Goal: Task Accomplishment & Management: Complete application form

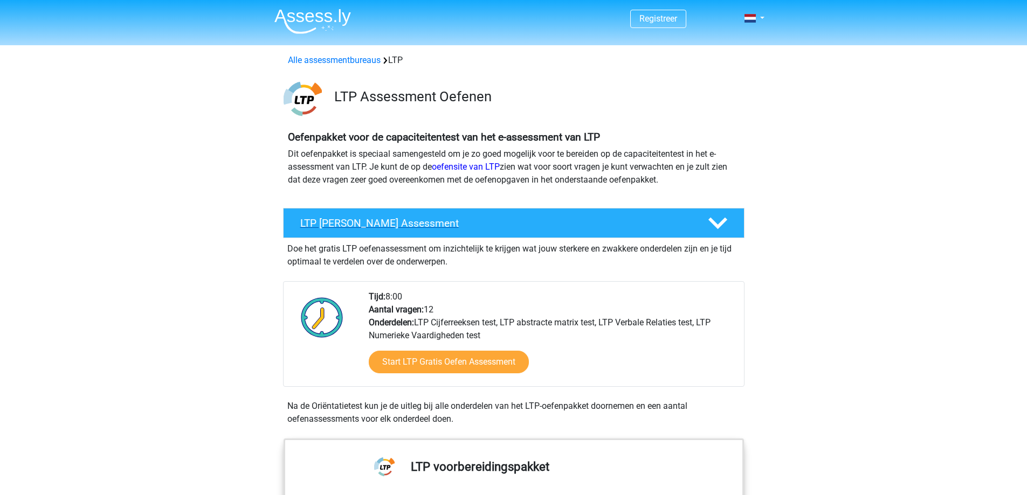
click at [477, 227] on h4 "LTP Gratis Oefen Assessment" at bounding box center [495, 223] width 390 height 12
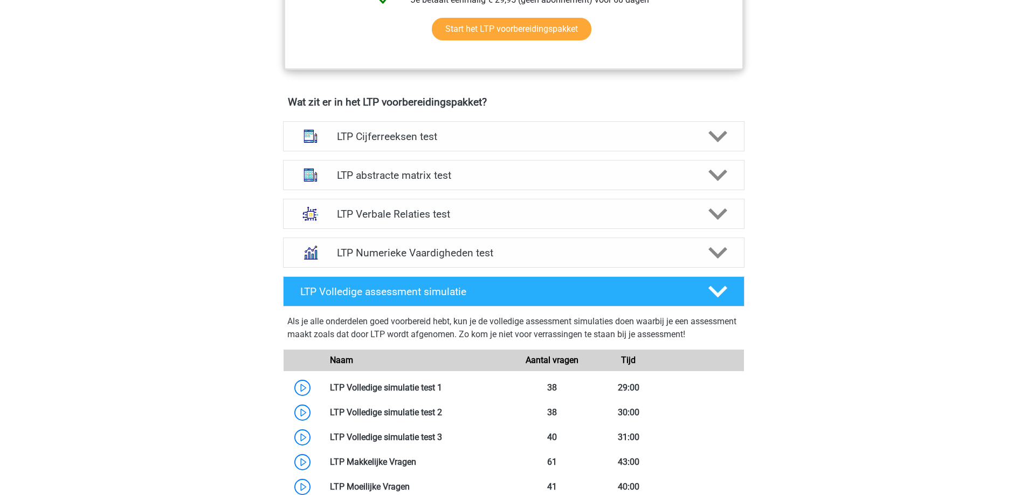
drag, startPoint x: 816, startPoint y: 367, endPoint x: 803, endPoint y: 412, distance: 46.7
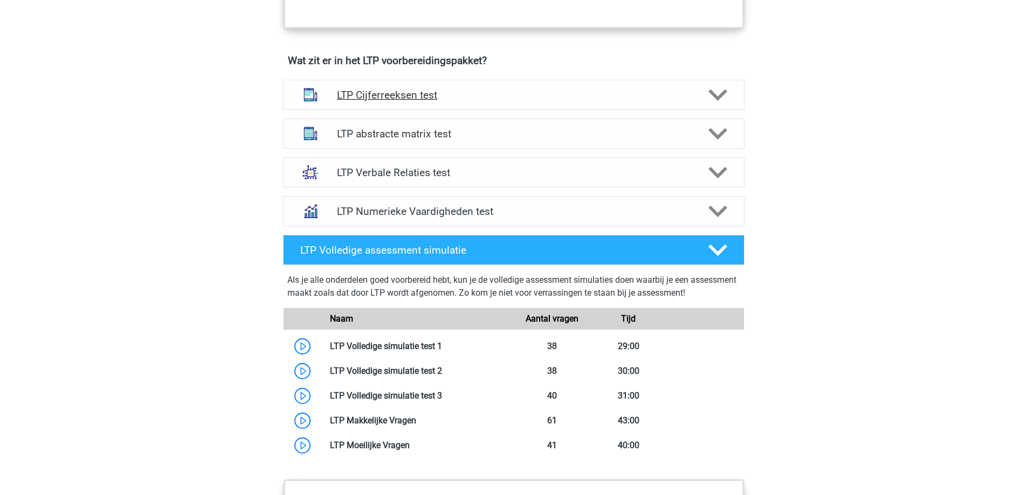
click at [418, 94] on h4 "LTP Cijferreeksen test" at bounding box center [513, 95] width 353 height 12
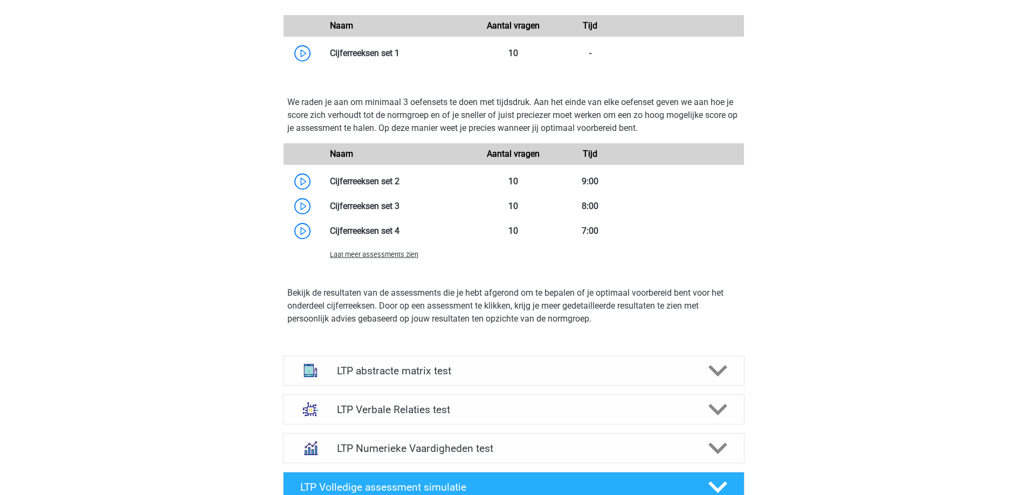
drag, startPoint x: 848, startPoint y: 220, endPoint x: 847, endPoint y: 263, distance: 42.6
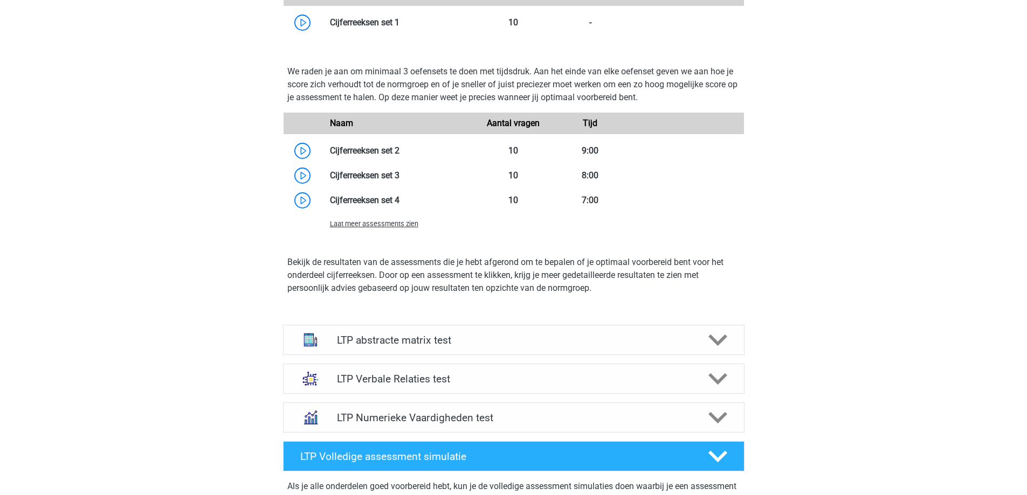
drag, startPoint x: 847, startPoint y: 263, endPoint x: 842, endPoint y: 284, distance: 22.2
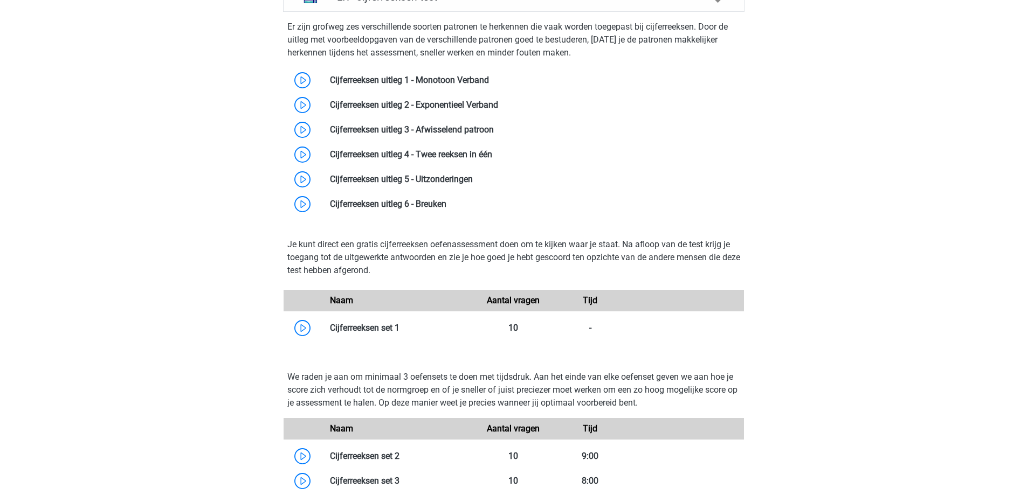
drag, startPoint x: 761, startPoint y: 355, endPoint x: 773, endPoint y: 322, distance: 35.0
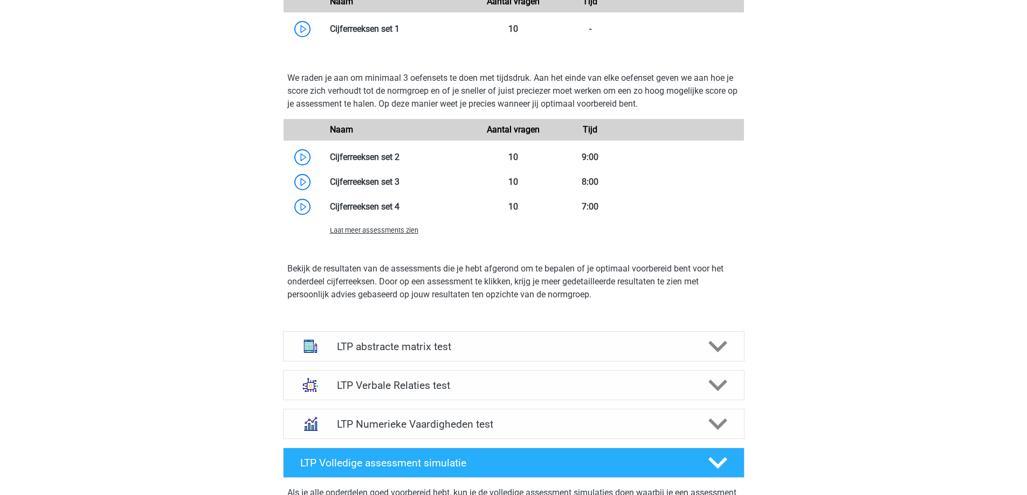
scroll to position [913, 0]
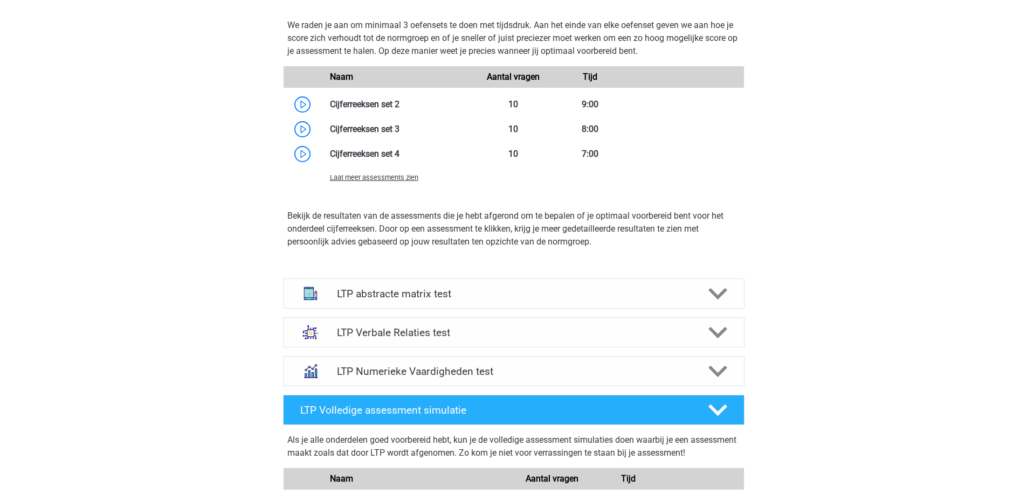
drag, startPoint x: 773, startPoint y: 322, endPoint x: 766, endPoint y: 362, distance: 40.6
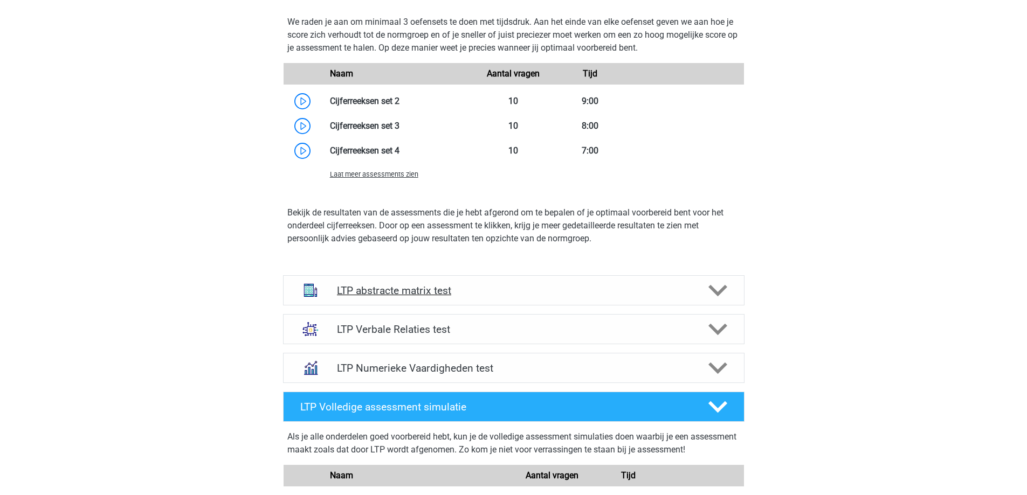
click at [428, 291] on h4 "LTP abstracte matrix test" at bounding box center [513, 291] width 353 height 12
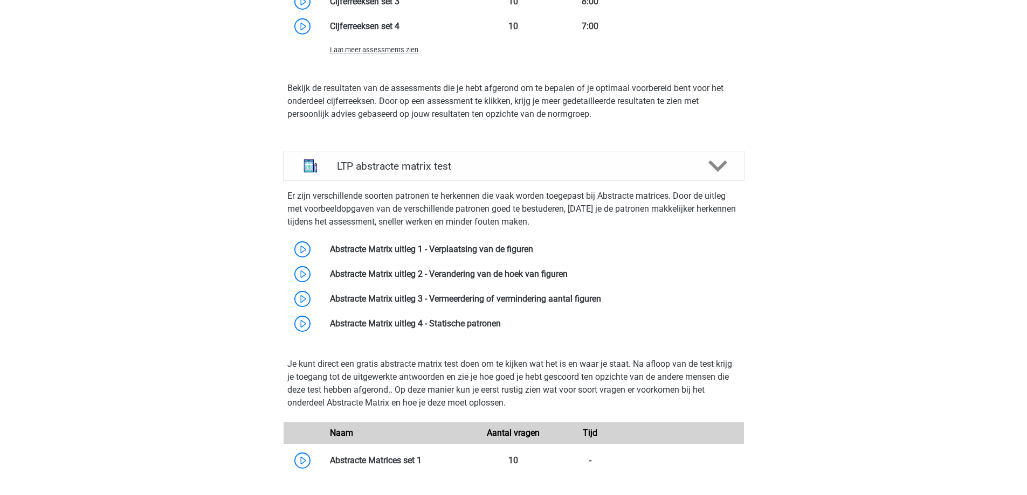
drag, startPoint x: 822, startPoint y: 339, endPoint x: 817, endPoint y: 372, distance: 33.2
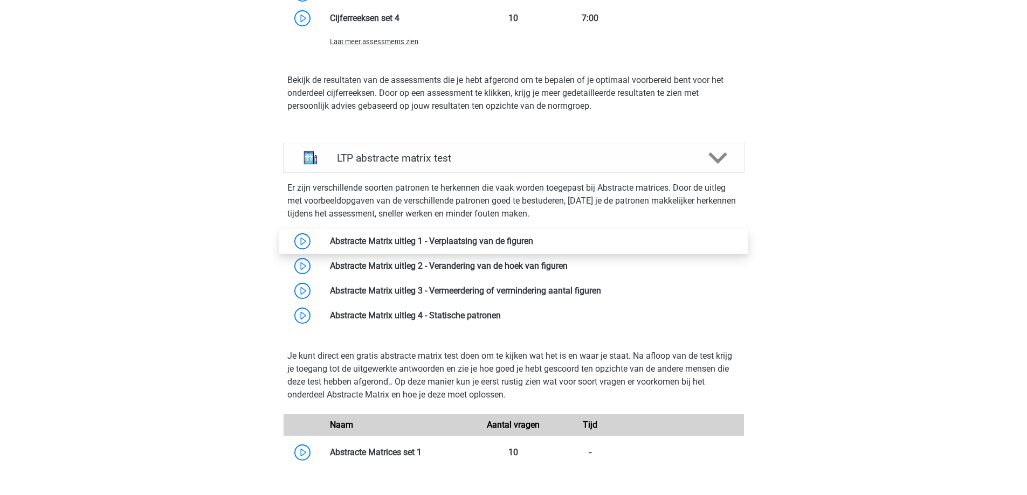
click at [533, 240] on link at bounding box center [533, 241] width 0 height 10
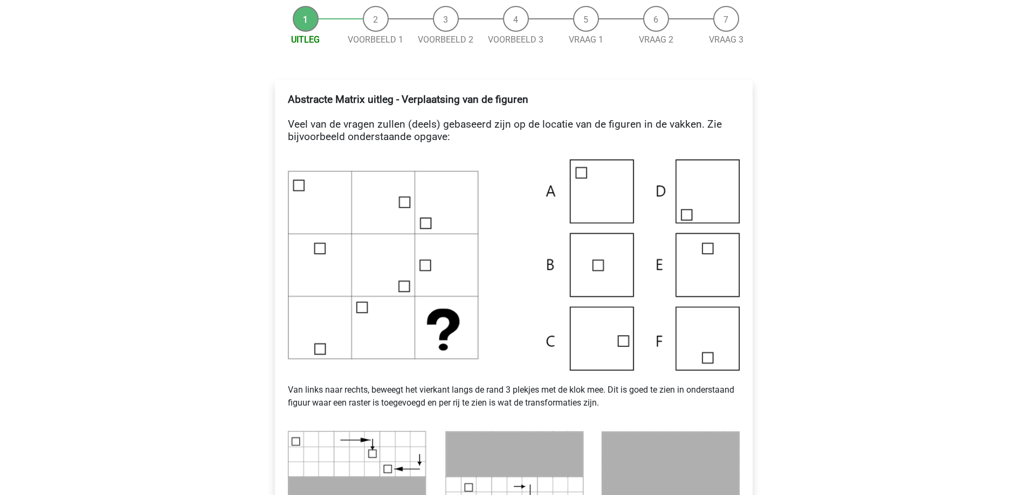
scroll to position [144, 0]
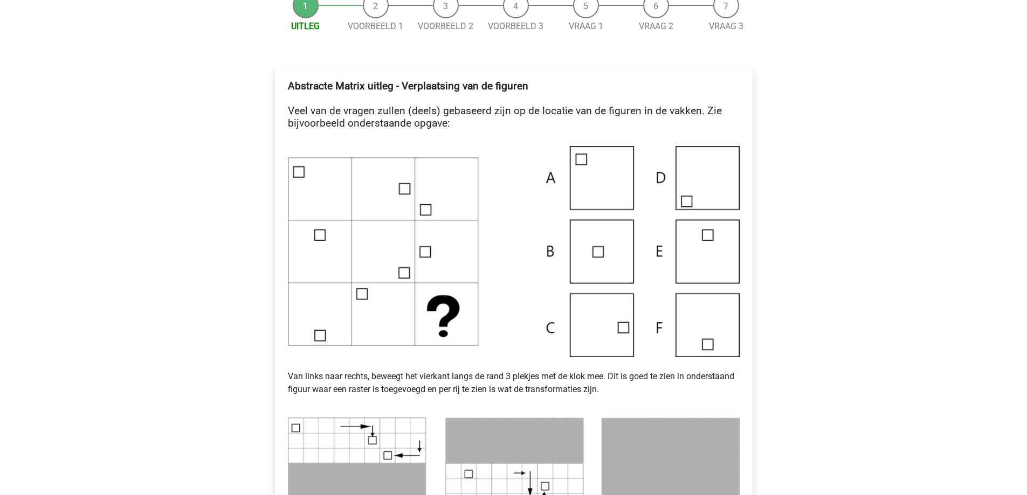
drag, startPoint x: 866, startPoint y: 297, endPoint x: 864, endPoint y: 325, distance: 28.2
click at [618, 315] on img at bounding box center [514, 251] width 452 height 211
click at [590, 330] on img at bounding box center [514, 251] width 452 height 211
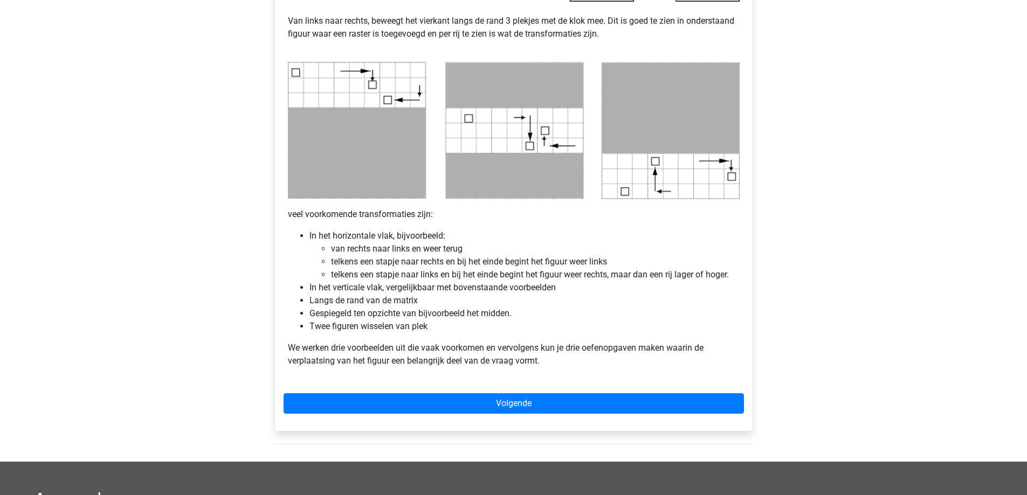
drag, startPoint x: 799, startPoint y: 311, endPoint x: 796, endPoint y: 342, distance: 31.0
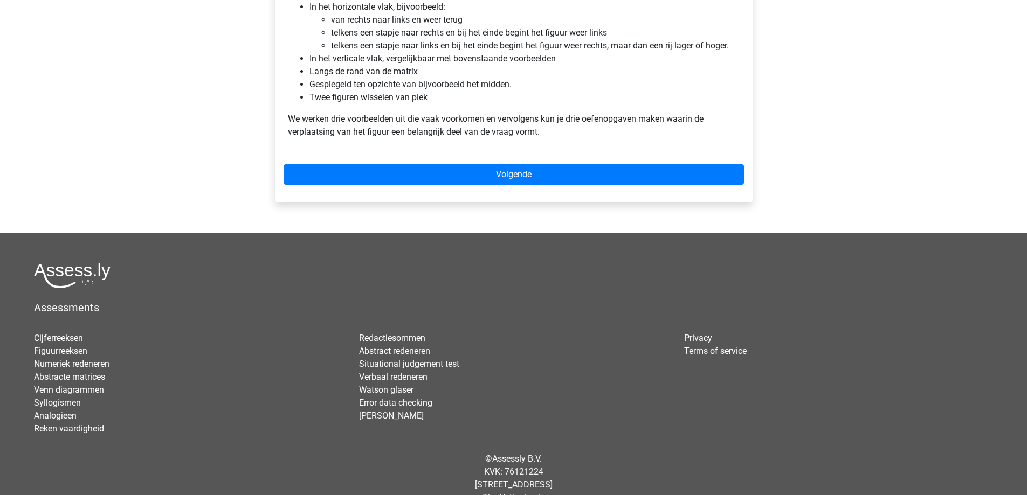
drag, startPoint x: 824, startPoint y: 296, endPoint x: 804, endPoint y: 348, distance: 55.8
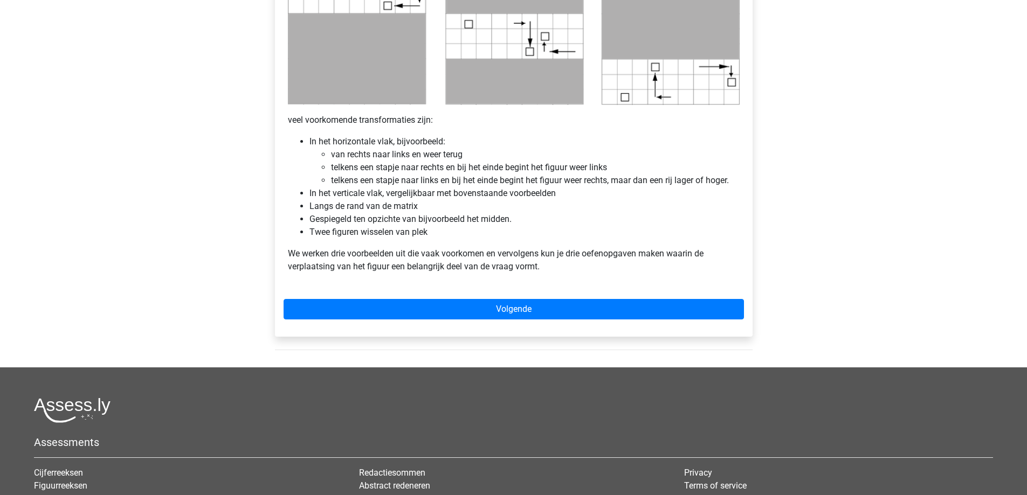
scroll to position [549, 0]
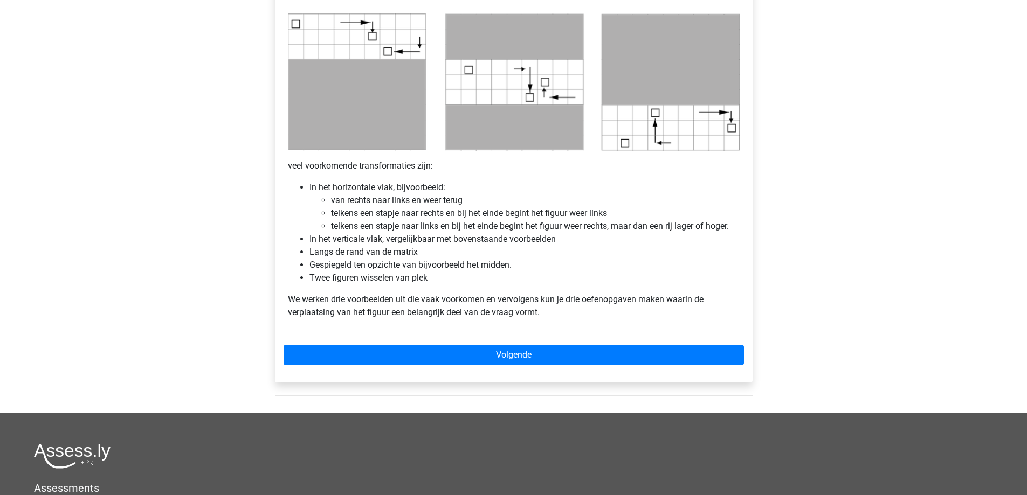
drag, startPoint x: 808, startPoint y: 339, endPoint x: 810, endPoint y: 311, distance: 28.2
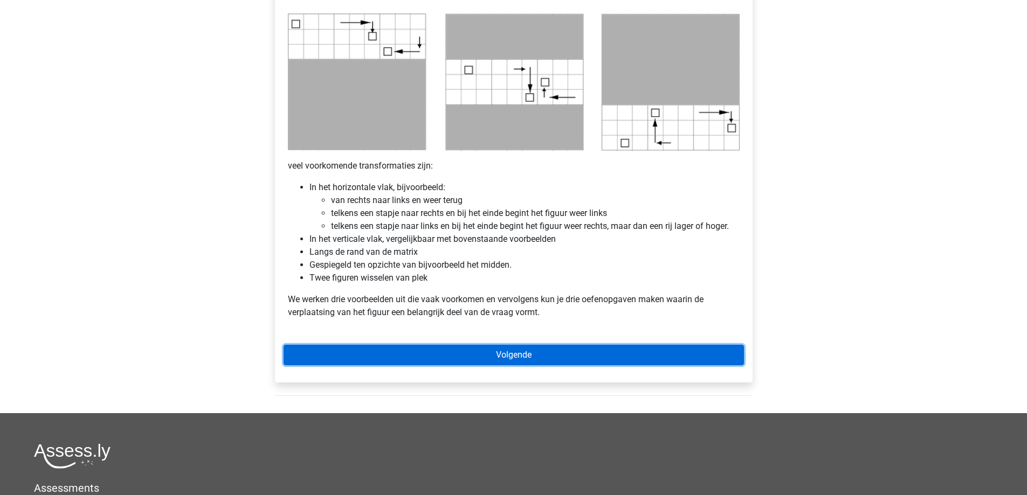
click at [530, 352] on link "Volgende" at bounding box center [514, 355] width 460 height 20
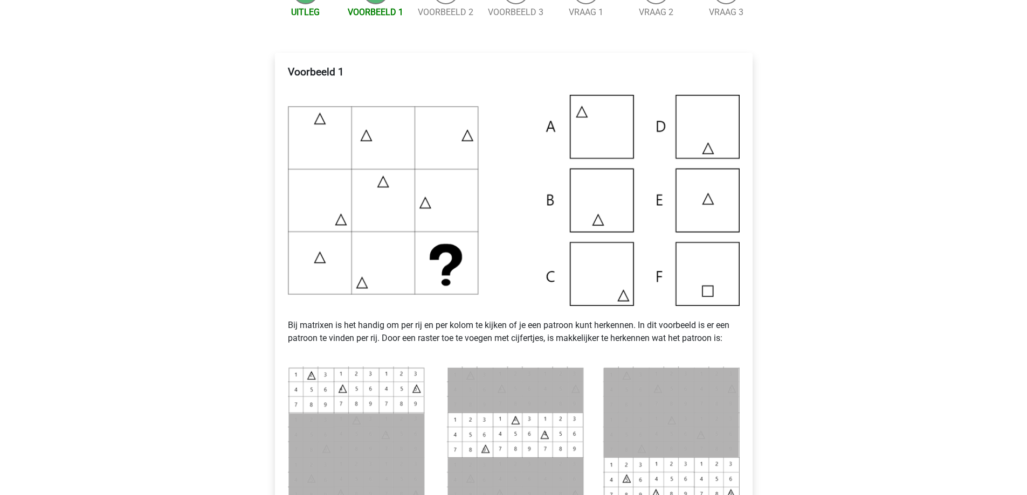
scroll to position [173, 0]
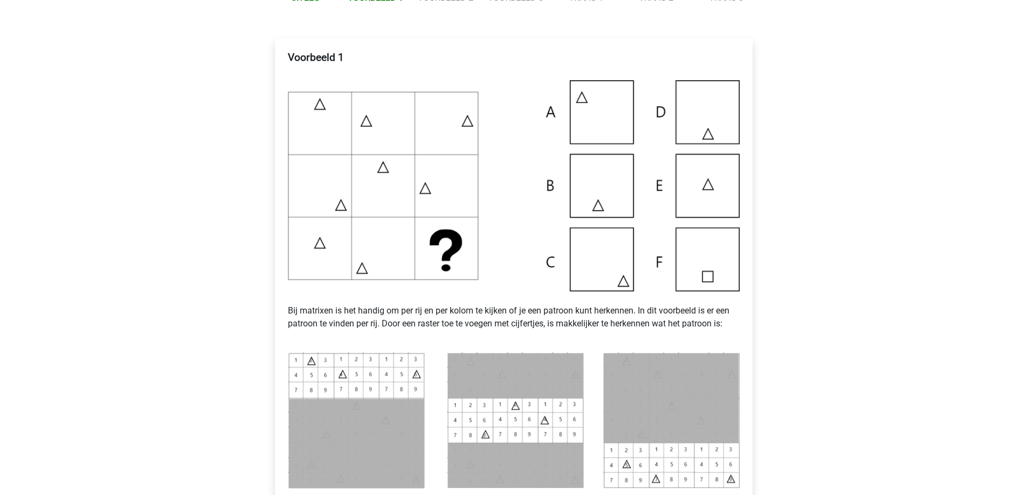
drag, startPoint x: 530, startPoint y: 368, endPoint x: 520, endPoint y: 397, distance: 30.4
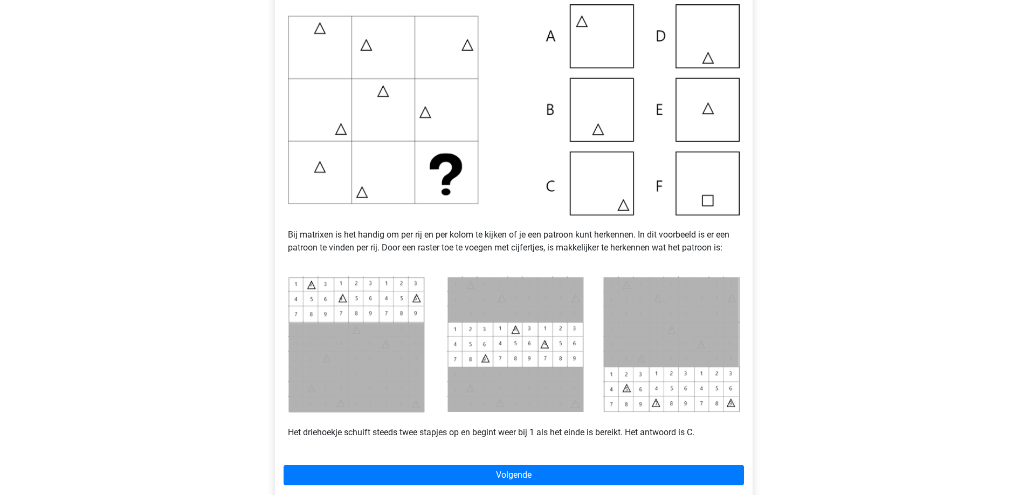
scroll to position [252, 0]
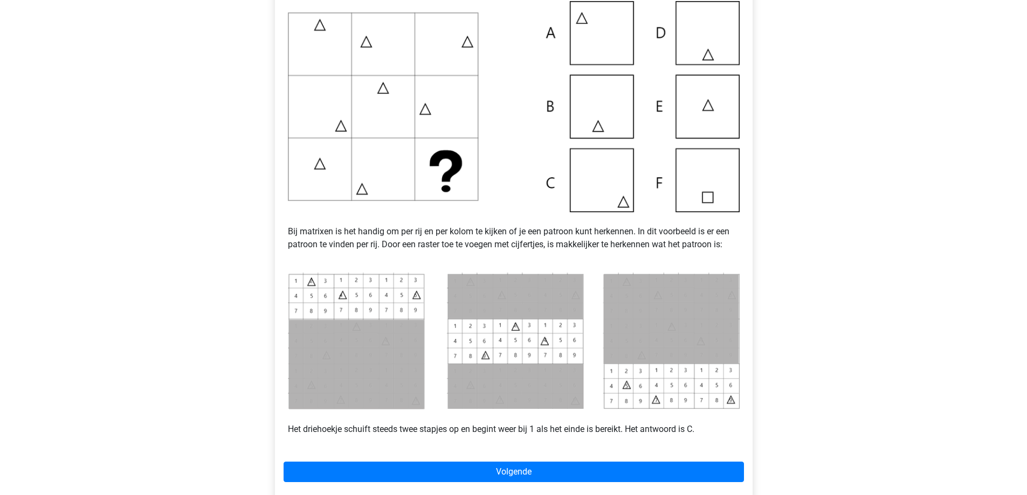
drag, startPoint x: 859, startPoint y: 289, endPoint x: 854, endPoint y: 305, distance: 15.9
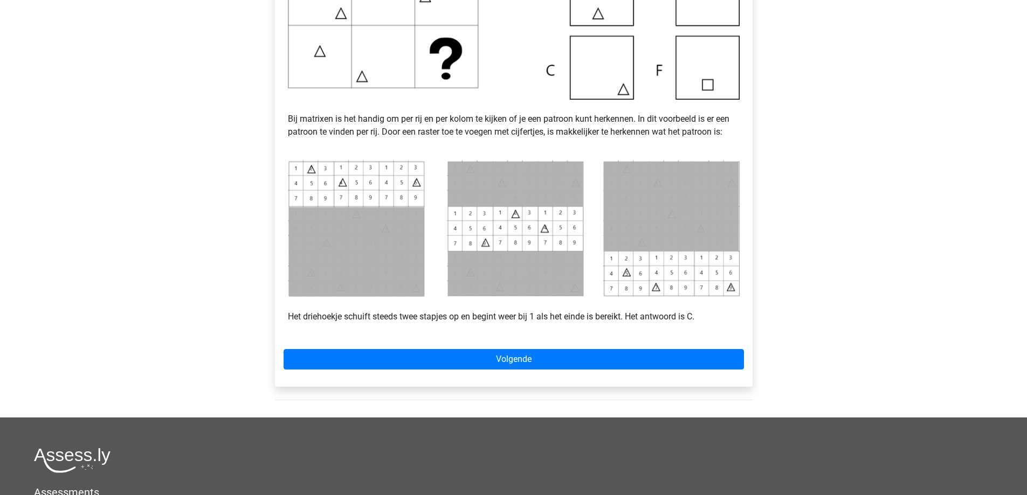
drag, startPoint x: 912, startPoint y: 244, endPoint x: 893, endPoint y: 285, distance: 45.1
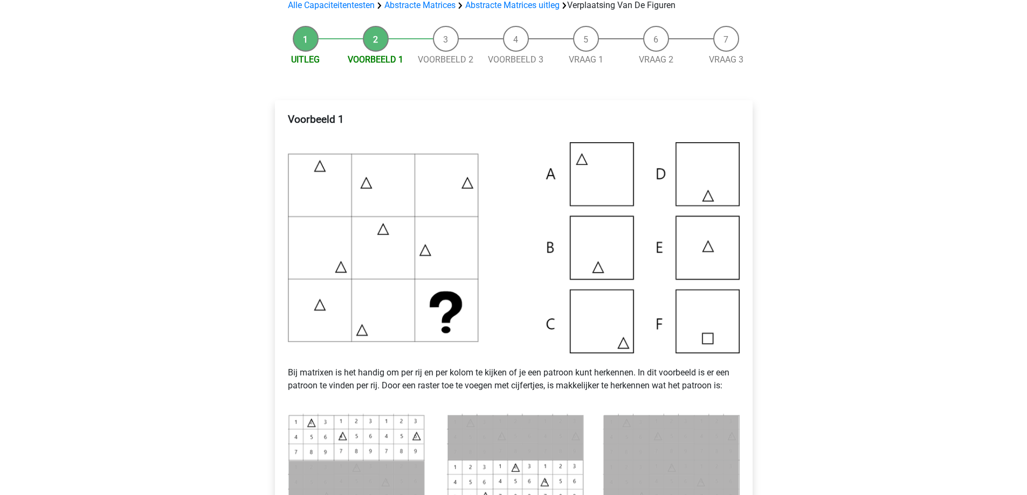
drag, startPoint x: 888, startPoint y: 282, endPoint x: 894, endPoint y: 244, distance: 38.7
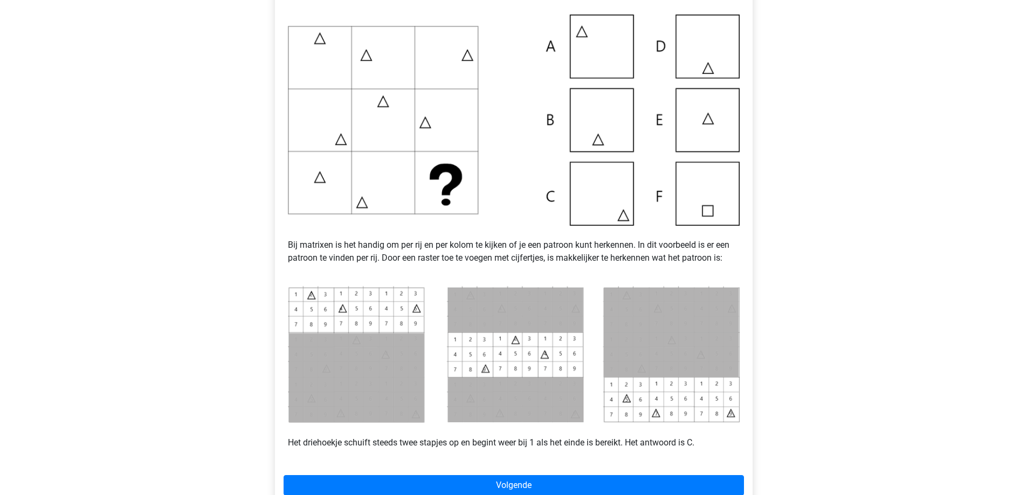
drag, startPoint x: 894, startPoint y: 244, endPoint x: 881, endPoint y: 277, distance: 34.8
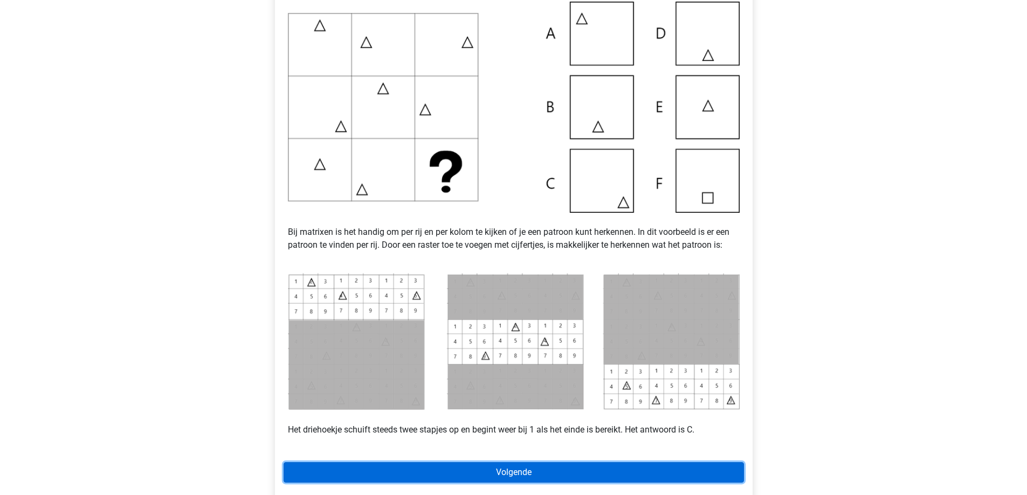
click at [525, 477] on link "Volgende" at bounding box center [514, 473] width 460 height 20
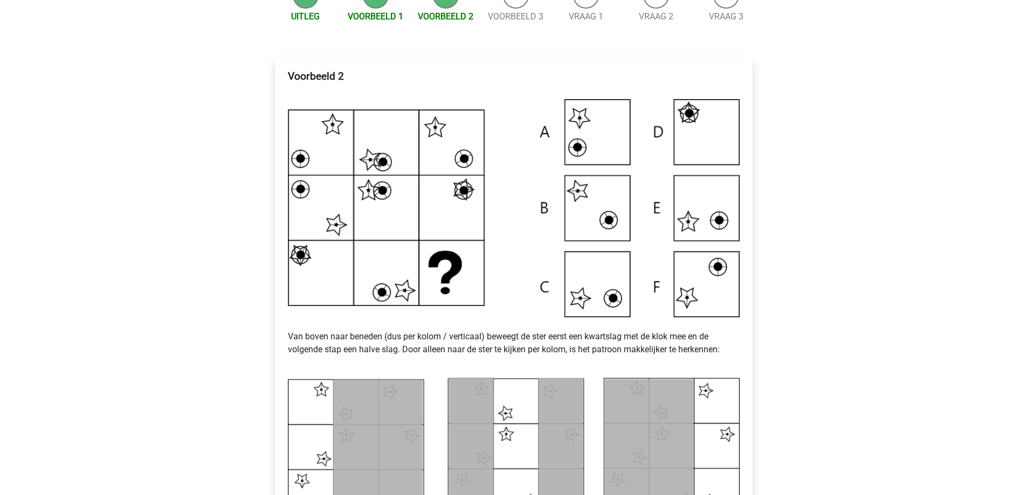
drag, startPoint x: 860, startPoint y: 275, endPoint x: 857, endPoint y: 304, distance: 28.2
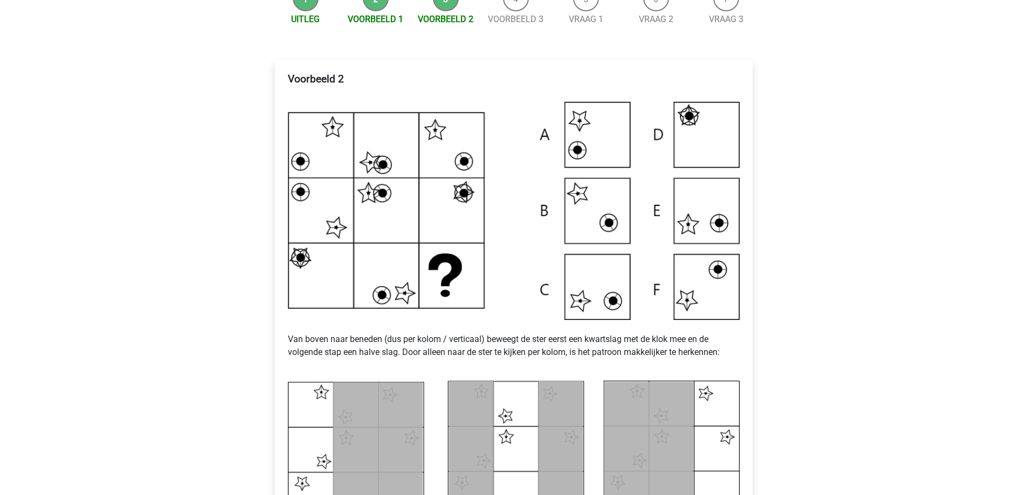
drag, startPoint x: 853, startPoint y: 323, endPoint x: 857, endPoint y: 312, distance: 11.9
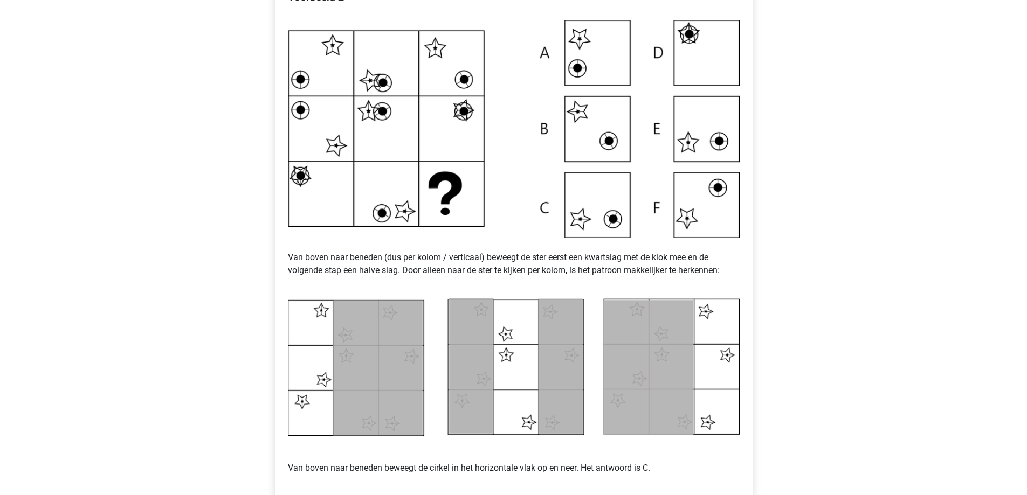
drag, startPoint x: 942, startPoint y: 335, endPoint x: 927, endPoint y: 358, distance: 27.7
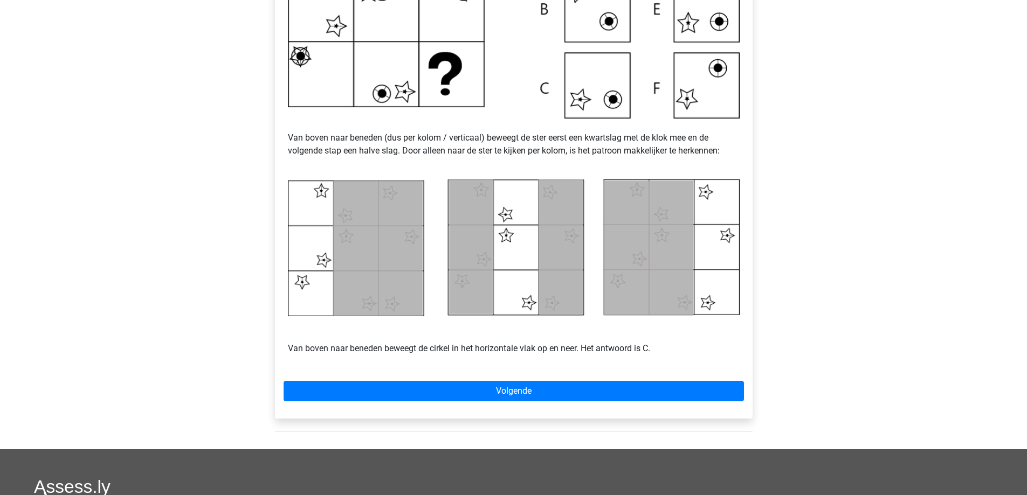
drag, startPoint x: 838, startPoint y: 413, endPoint x: 832, endPoint y: 431, distance: 19.3
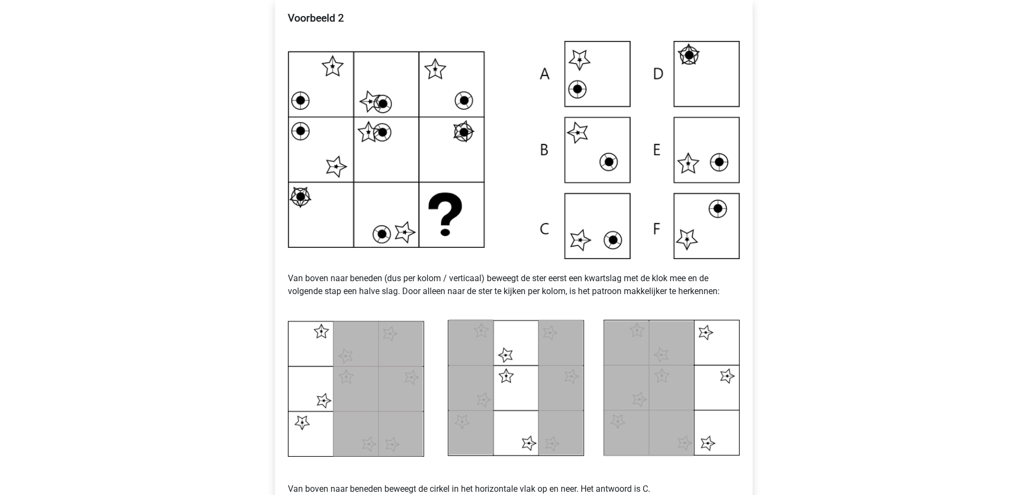
drag, startPoint x: 839, startPoint y: 414, endPoint x: 848, endPoint y: 383, distance: 32.6
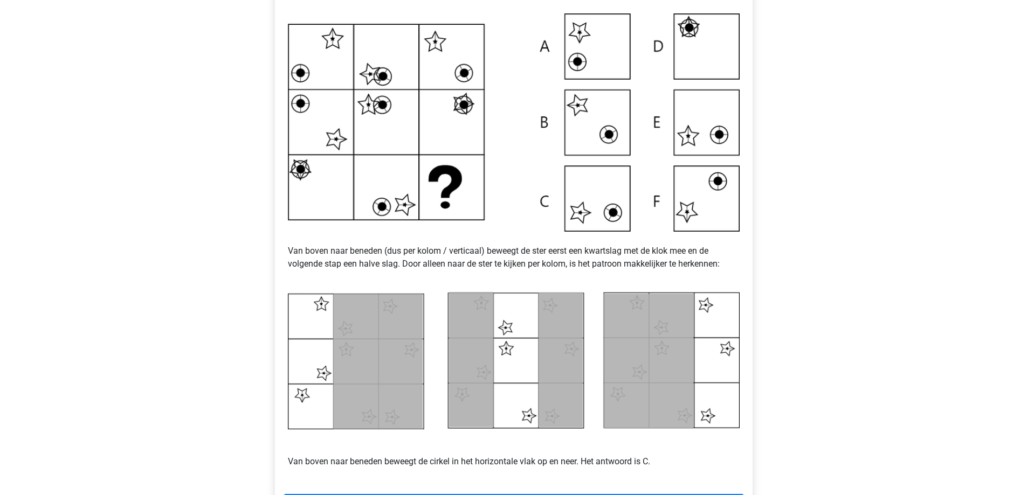
scroll to position [245, 0]
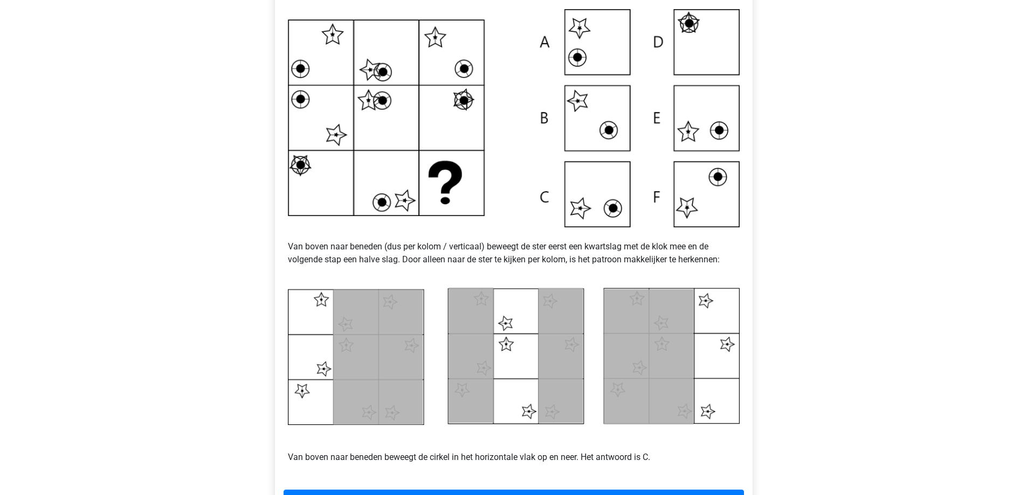
drag, startPoint x: 863, startPoint y: 362, endPoint x: 854, endPoint y: 376, distance: 16.5
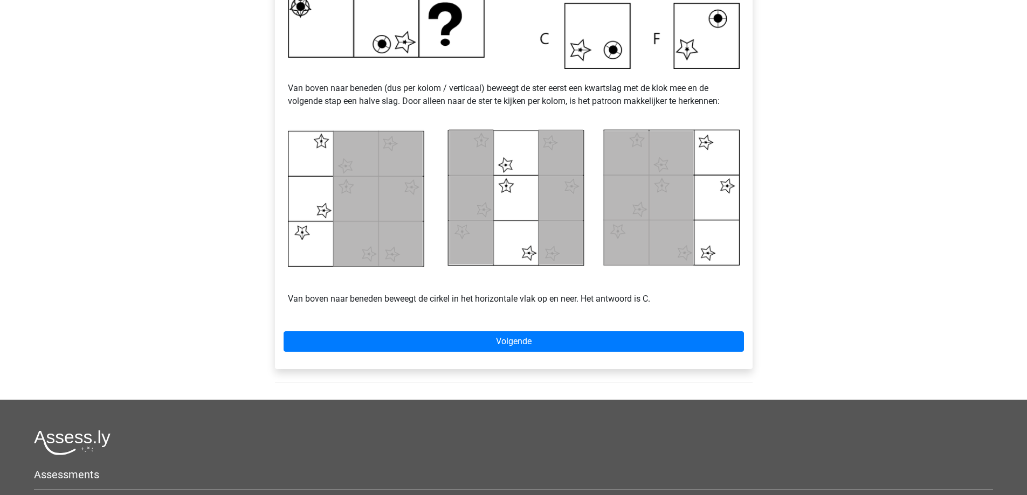
scroll to position [444, 0]
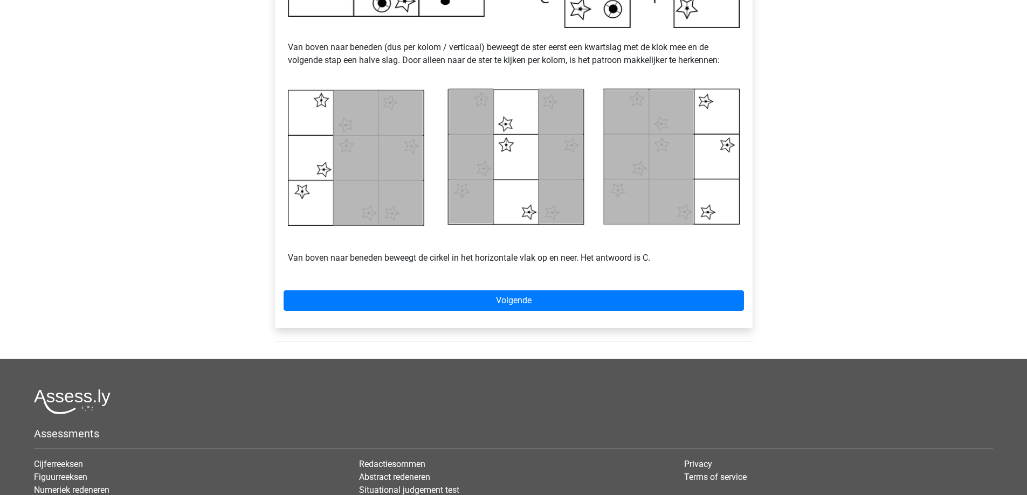
drag, startPoint x: 944, startPoint y: 295, endPoint x: 926, endPoint y: 341, distance: 49.9
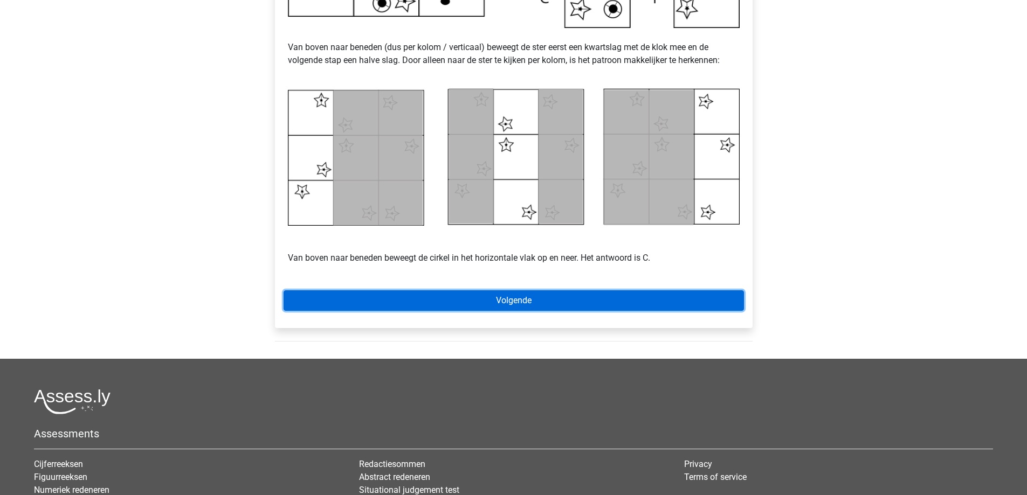
click at [517, 296] on link "Volgende" at bounding box center [514, 301] width 460 height 20
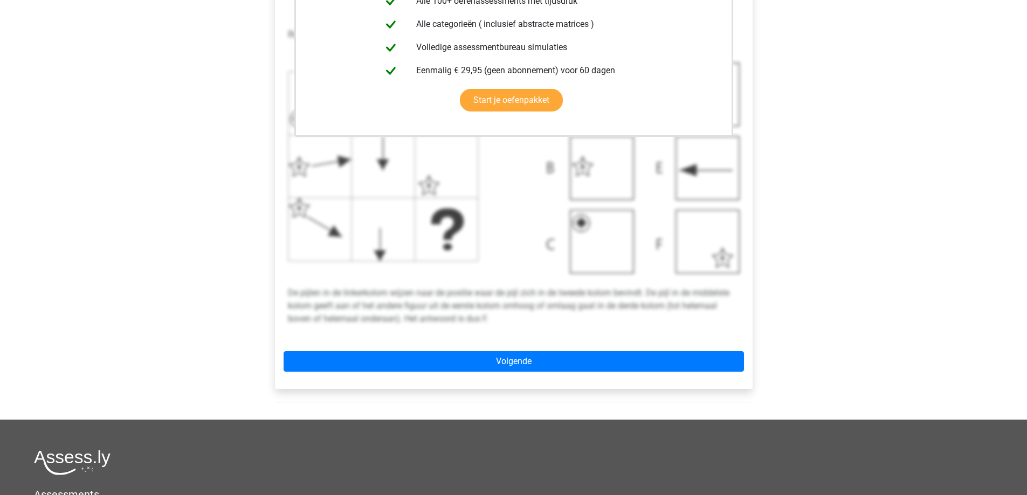
scroll to position [414, 0]
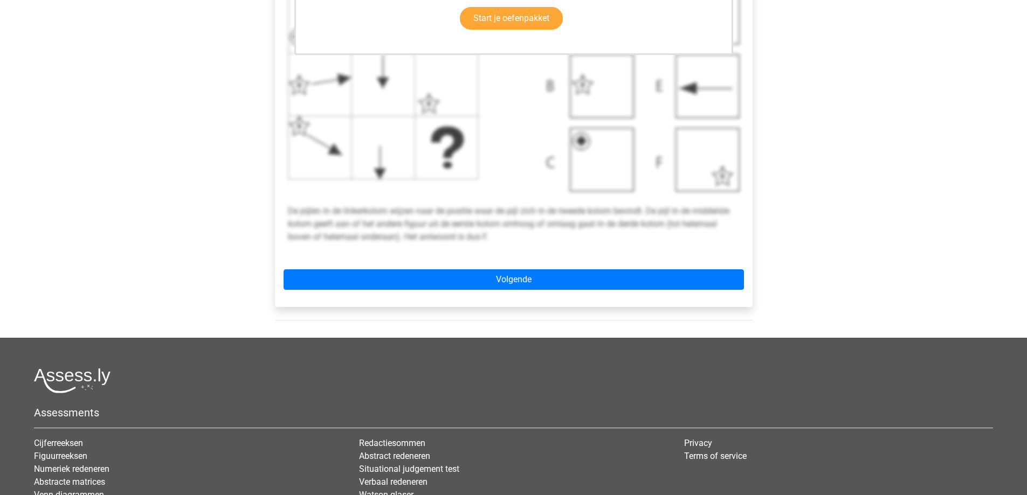
drag, startPoint x: 774, startPoint y: 277, endPoint x: 773, endPoint y: 327, distance: 49.6
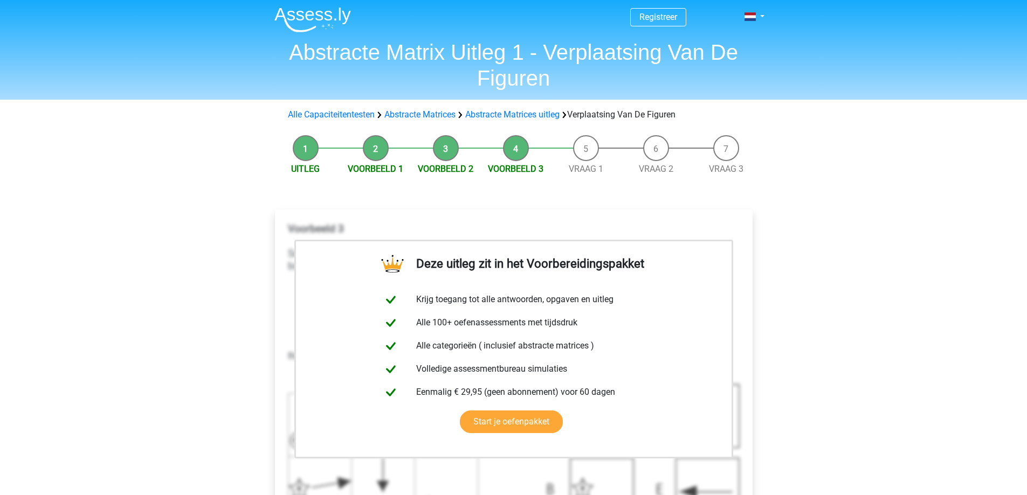
scroll to position [0, 0]
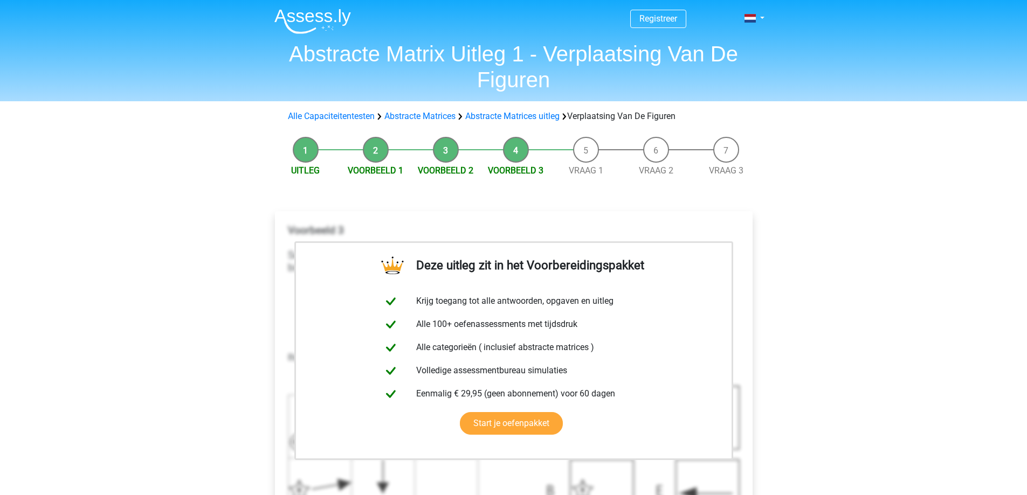
drag, startPoint x: 821, startPoint y: 295, endPoint x: 819, endPoint y: 268, distance: 26.5
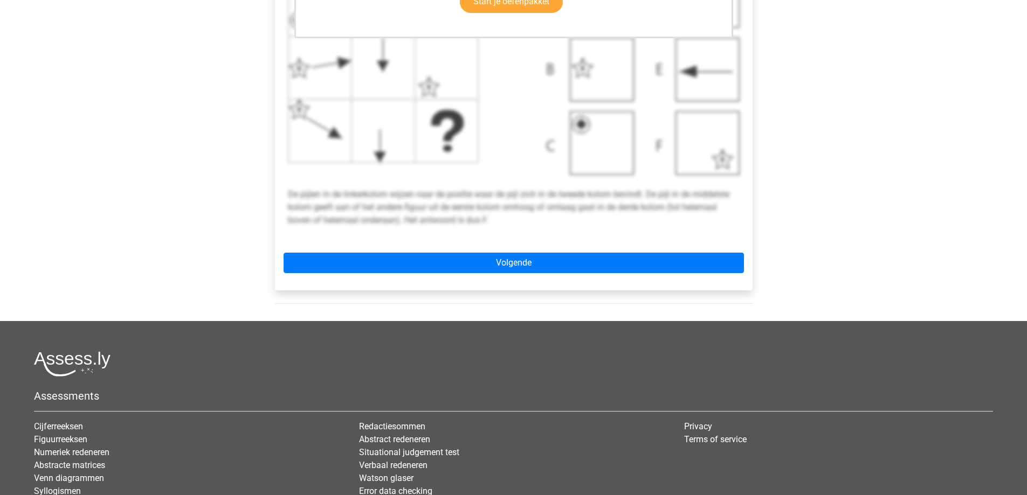
scroll to position [504, 0]
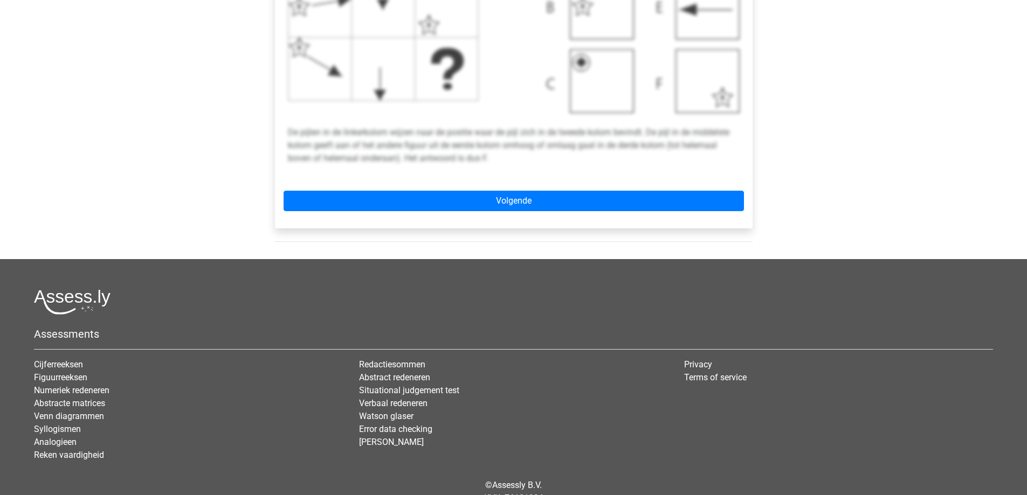
drag, startPoint x: 819, startPoint y: 268, endPoint x: 795, endPoint y: 325, distance: 61.6
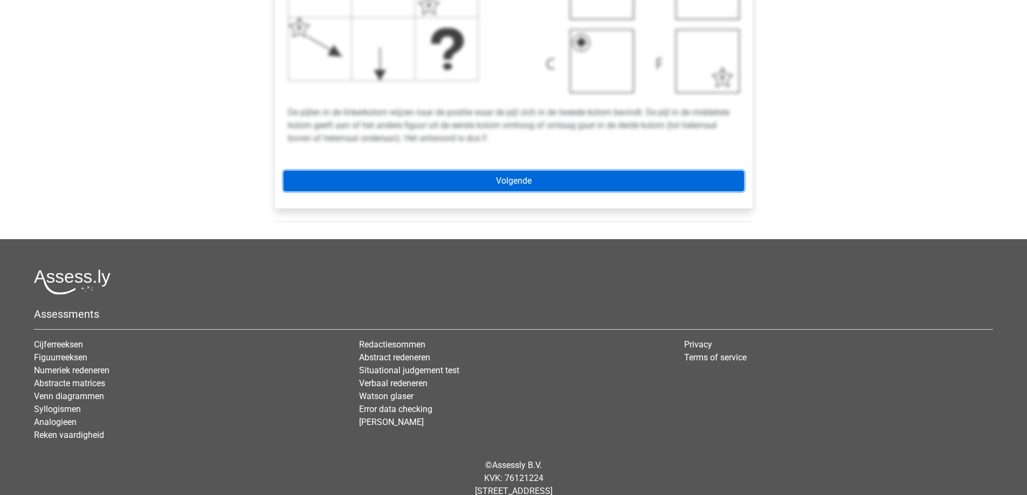
click at [527, 178] on link "Volgende" at bounding box center [514, 181] width 460 height 20
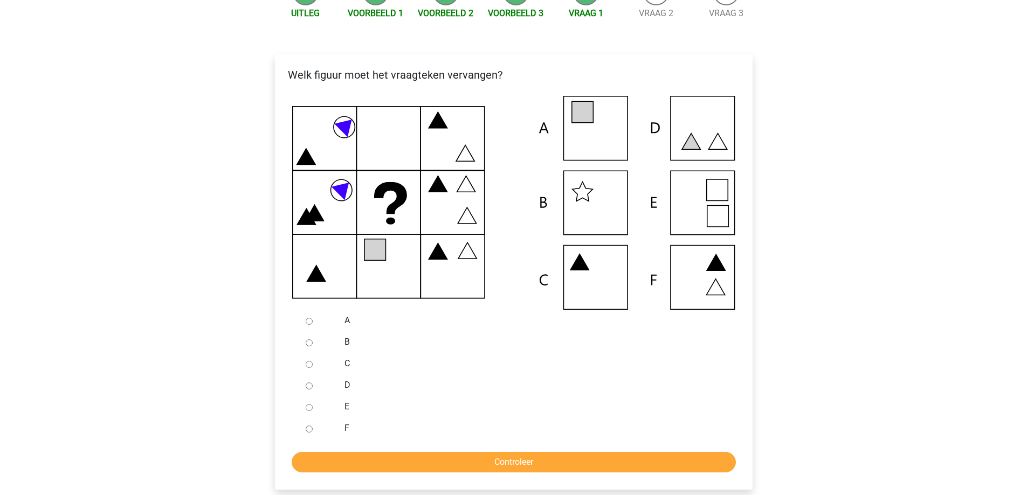
scroll to position [167, 0]
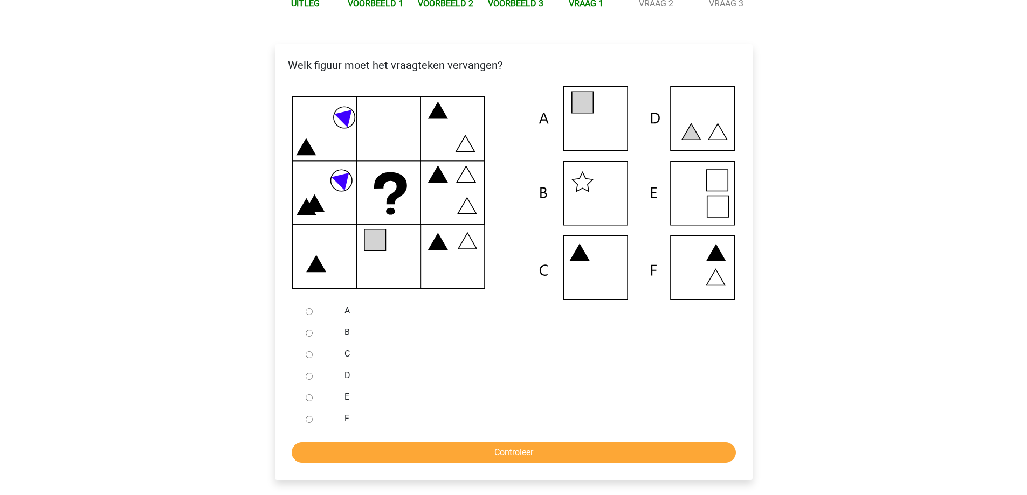
drag, startPoint x: 773, startPoint y: 301, endPoint x: 772, endPoint y: 320, distance: 18.9
click at [309, 332] on input "B" at bounding box center [309, 333] width 7 height 7
radio input "true"
click at [526, 454] on input "Controleer" at bounding box center [514, 453] width 444 height 20
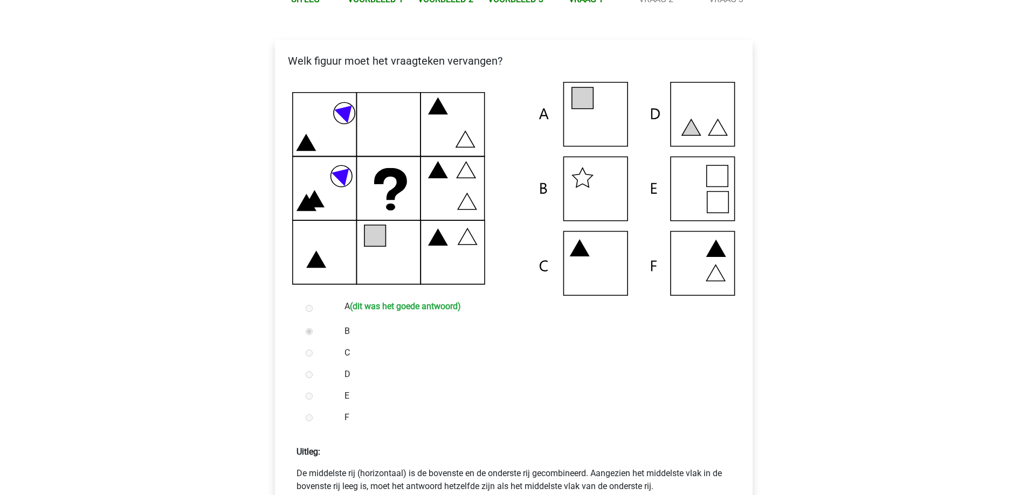
drag, startPoint x: 813, startPoint y: 287, endPoint x: 810, endPoint y: 322, distance: 35.1
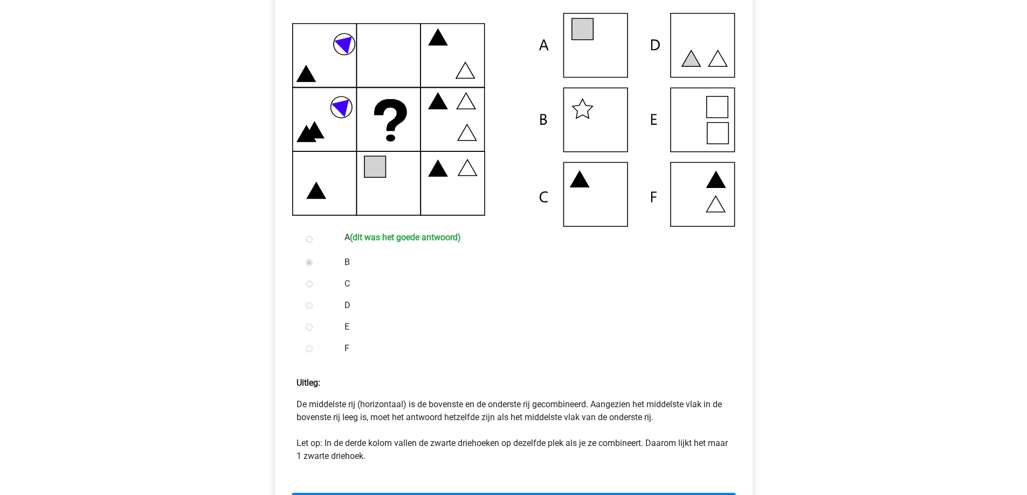
scroll to position [243, 0]
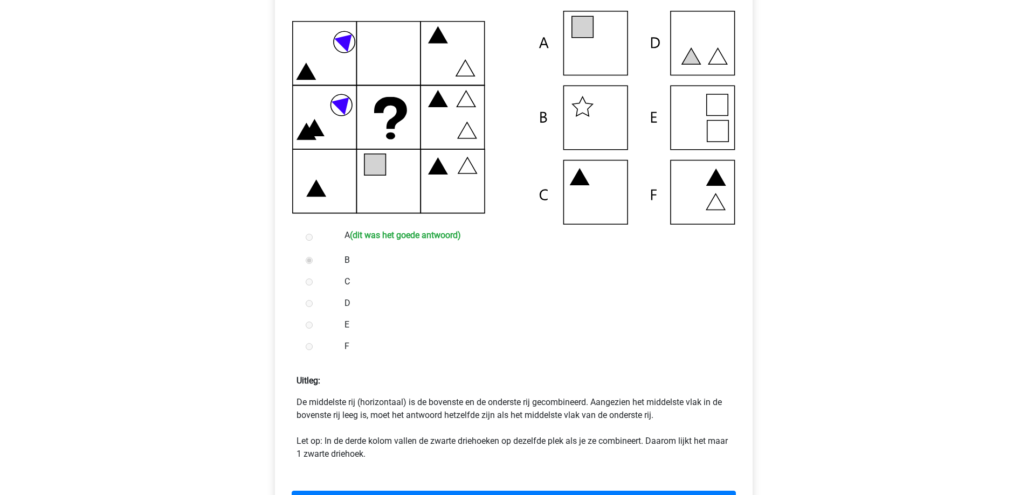
drag, startPoint x: 810, startPoint y: 322, endPoint x: 811, endPoint y: 333, distance: 10.8
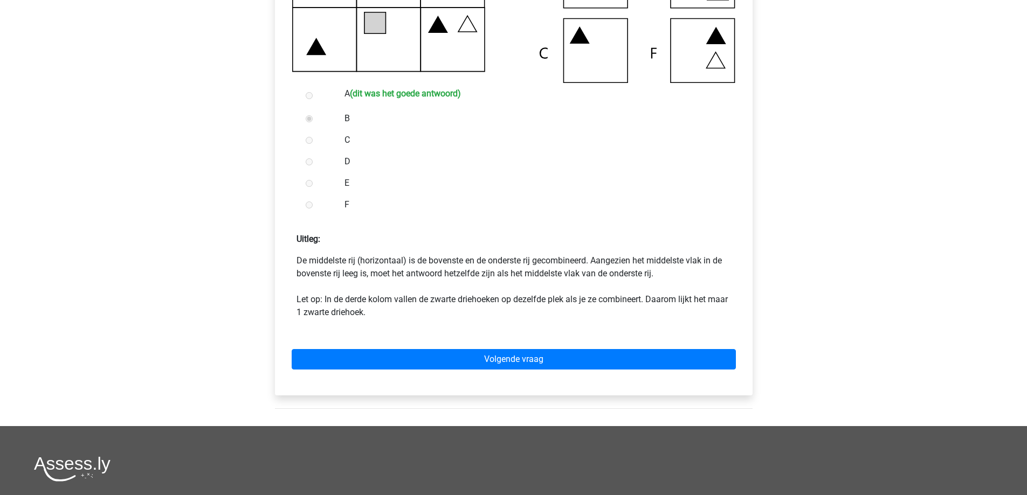
drag, startPoint x: 802, startPoint y: 253, endPoint x: 801, endPoint y: 291, distance: 37.8
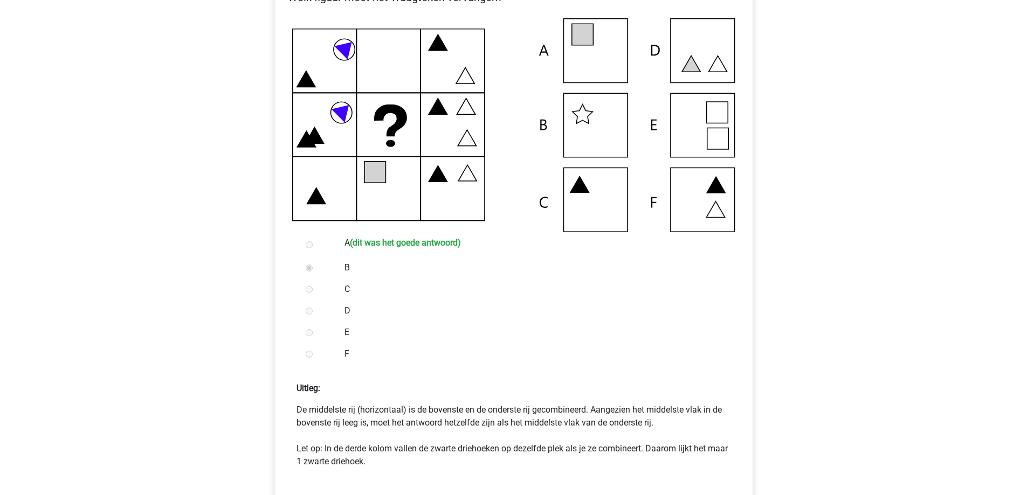
drag, startPoint x: 801, startPoint y: 291, endPoint x: 798, endPoint y: 252, distance: 39.4
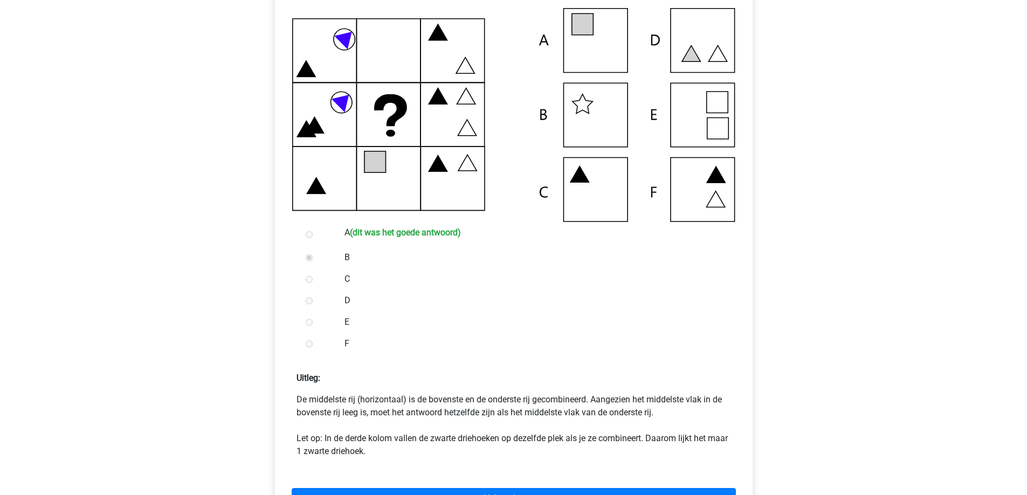
drag, startPoint x: 798, startPoint y: 252, endPoint x: 799, endPoint y: 271, distance: 18.9
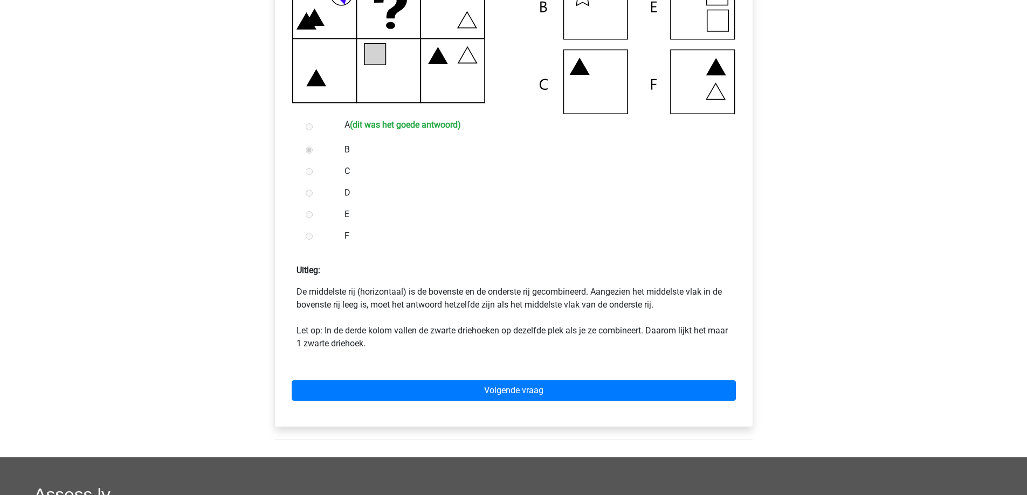
drag, startPoint x: 776, startPoint y: 337, endPoint x: 750, endPoint y: 380, distance: 49.8
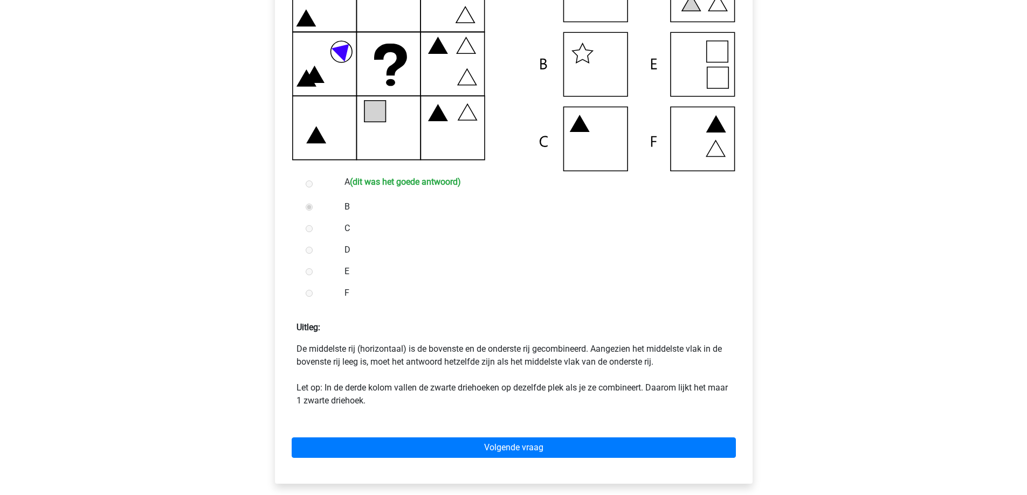
drag, startPoint x: 585, startPoint y: 273, endPoint x: 597, endPoint y: 236, distance: 38.7
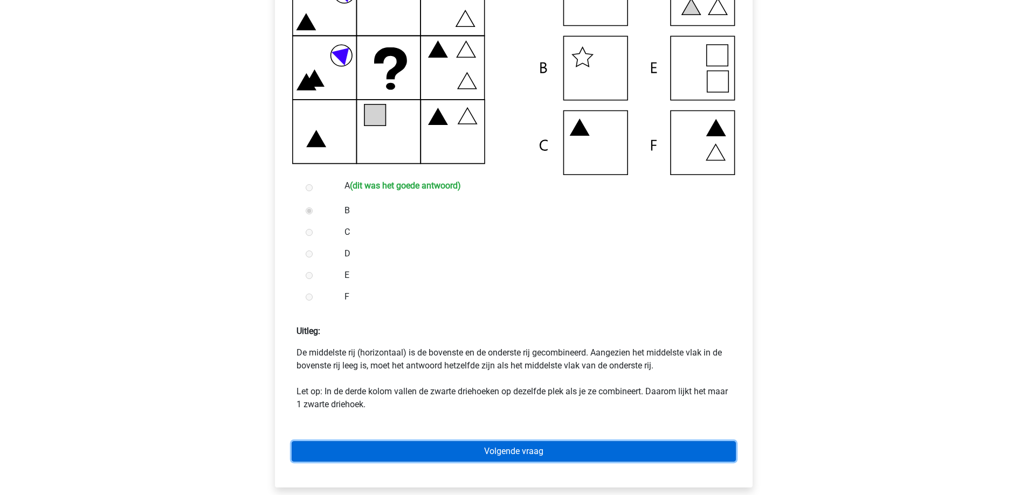
click at [530, 451] on link "Volgende vraag" at bounding box center [514, 452] width 444 height 20
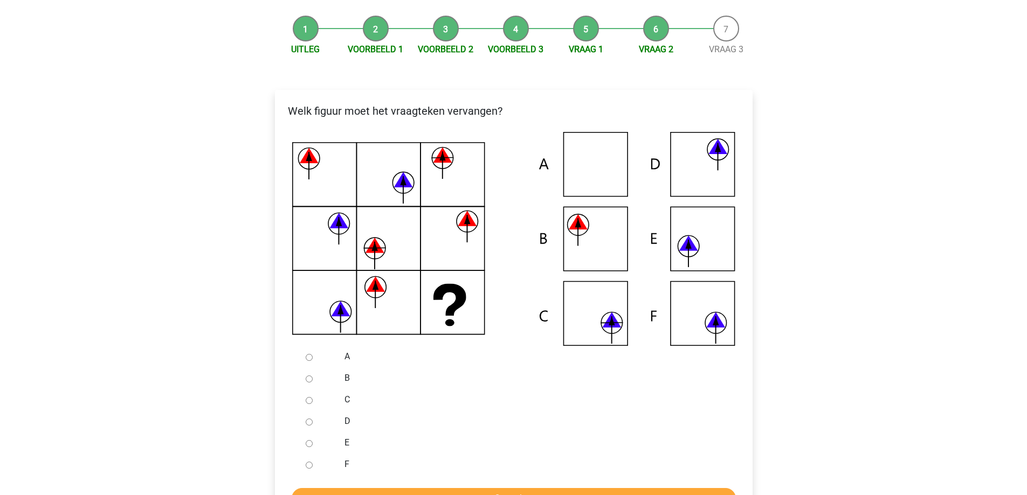
scroll to position [145, 0]
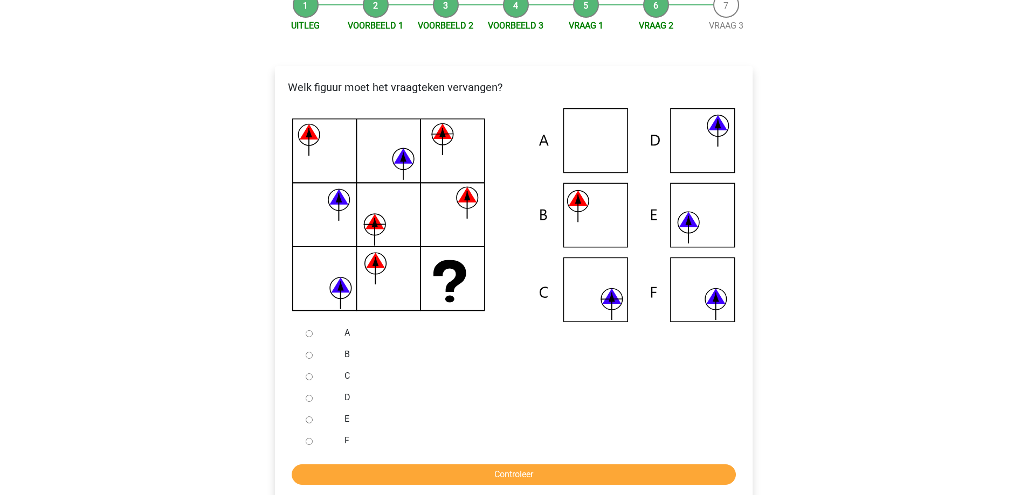
drag, startPoint x: 904, startPoint y: 284, endPoint x: 905, endPoint y: 319, distance: 35.6
click at [308, 354] on input "B" at bounding box center [309, 355] width 7 height 7
radio input "true"
click at [515, 473] on input "Controleer" at bounding box center [514, 475] width 444 height 20
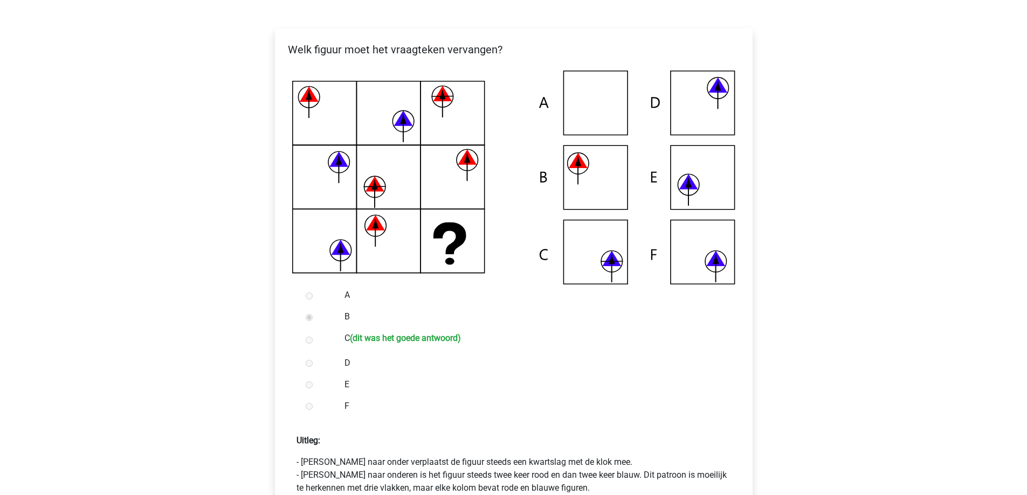
scroll to position [196, 0]
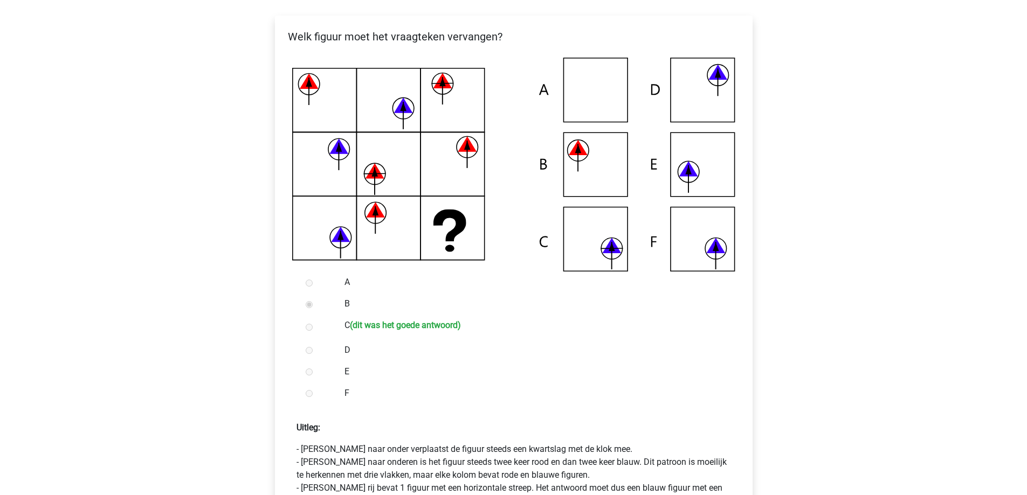
drag, startPoint x: 822, startPoint y: 328, endPoint x: 815, endPoint y: 355, distance: 27.9
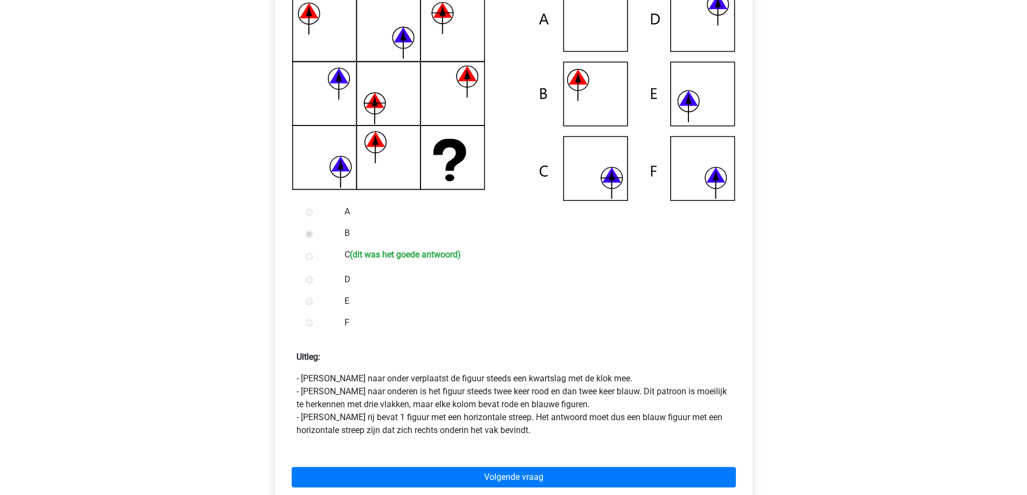
drag, startPoint x: 839, startPoint y: 300, endPoint x: 840, endPoint y: 319, distance: 19.4
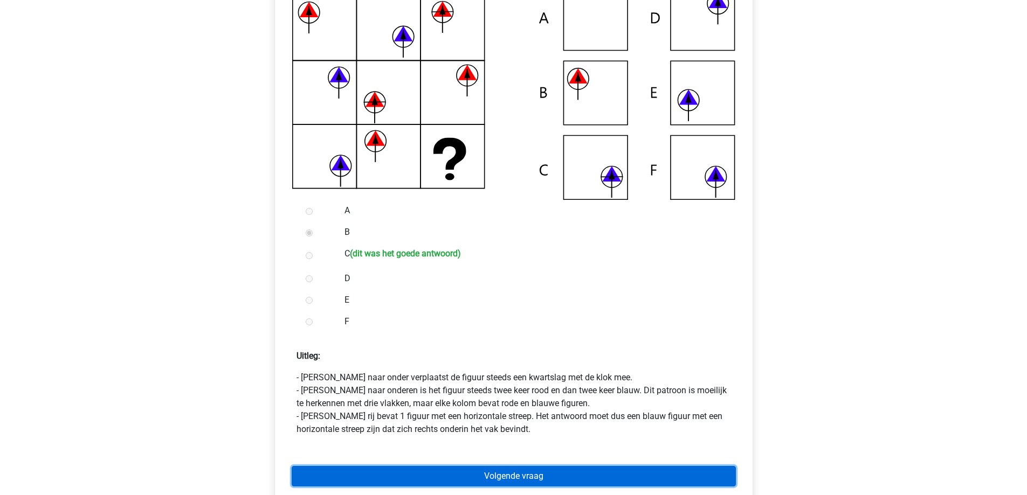
click at [524, 472] on link "Volgende vraag" at bounding box center [514, 476] width 444 height 20
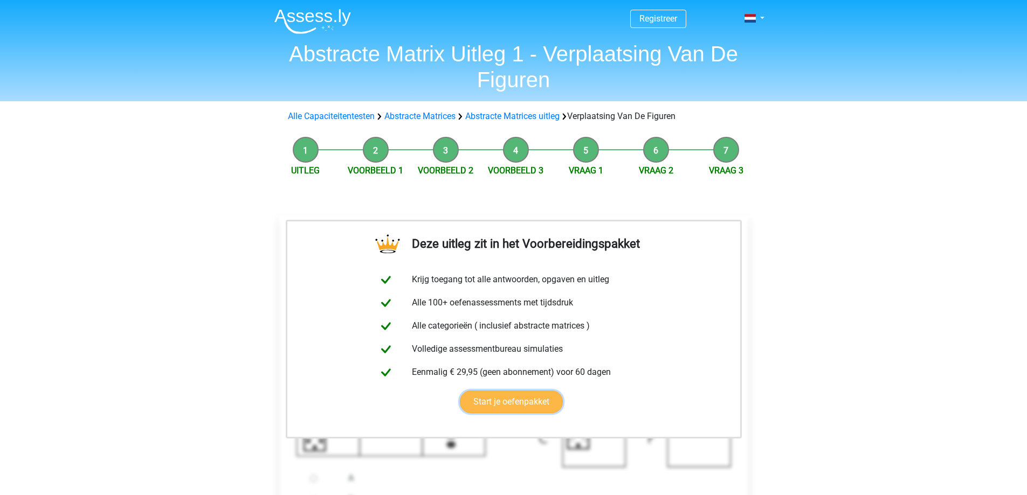
drag, startPoint x: 648, startPoint y: 299, endPoint x: 735, endPoint y: 317, distance: 88.6
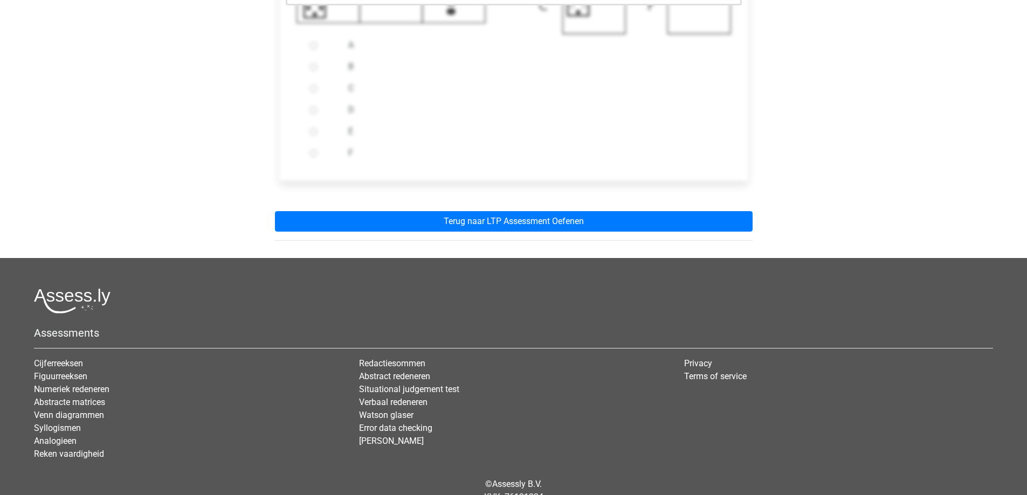
scroll to position [481, 0]
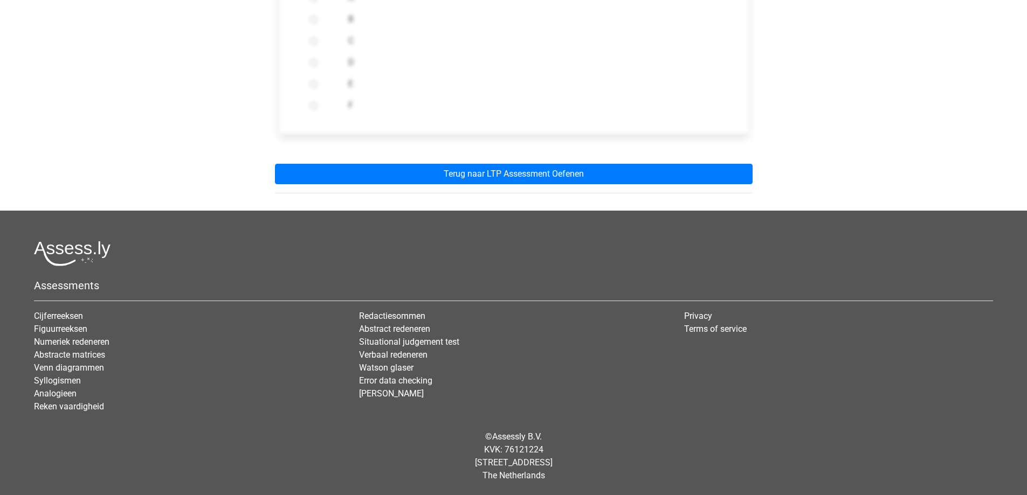
drag, startPoint x: 788, startPoint y: 286, endPoint x: 787, endPoint y: 353, distance: 66.9
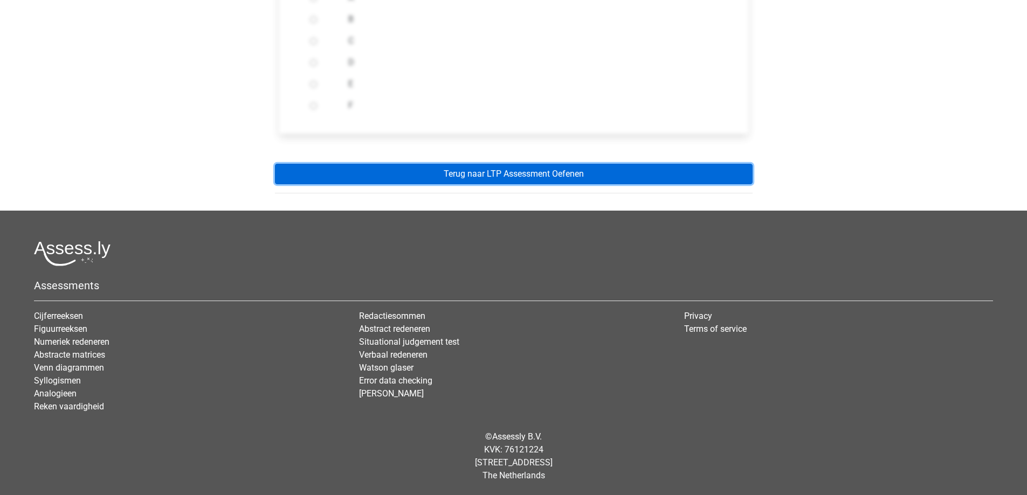
click at [539, 177] on link "Terug naar LTP Assessment Oefenen" at bounding box center [514, 174] width 478 height 20
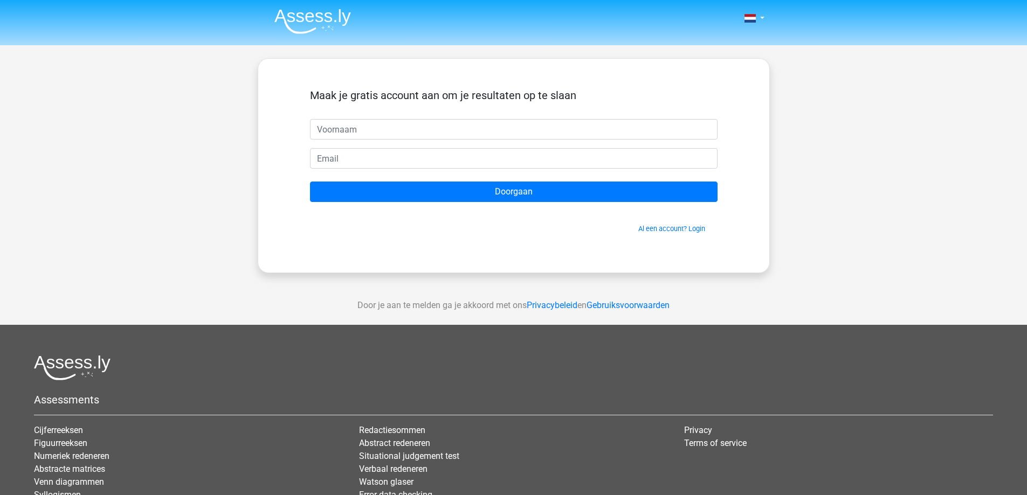
drag, startPoint x: 849, startPoint y: 202, endPoint x: 864, endPoint y: 109, distance: 94.0
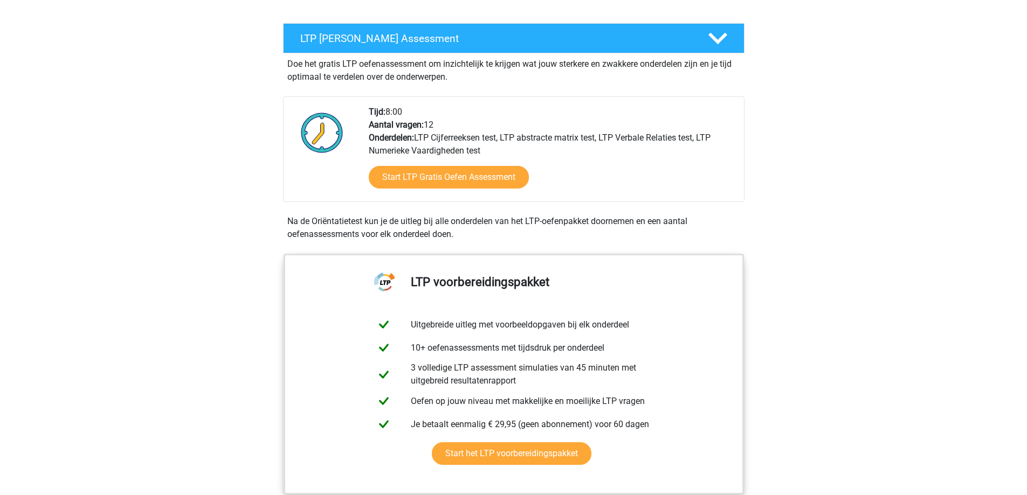
drag, startPoint x: 840, startPoint y: 270, endPoint x: 840, endPoint y: 286, distance: 16.2
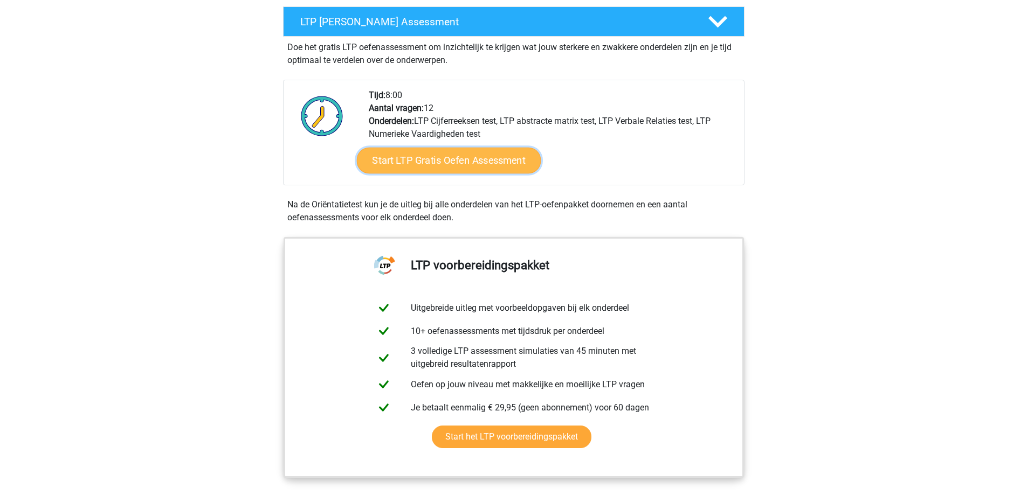
click at [475, 155] on link "Start LTP Gratis Oefen Assessment" at bounding box center [448, 161] width 184 height 26
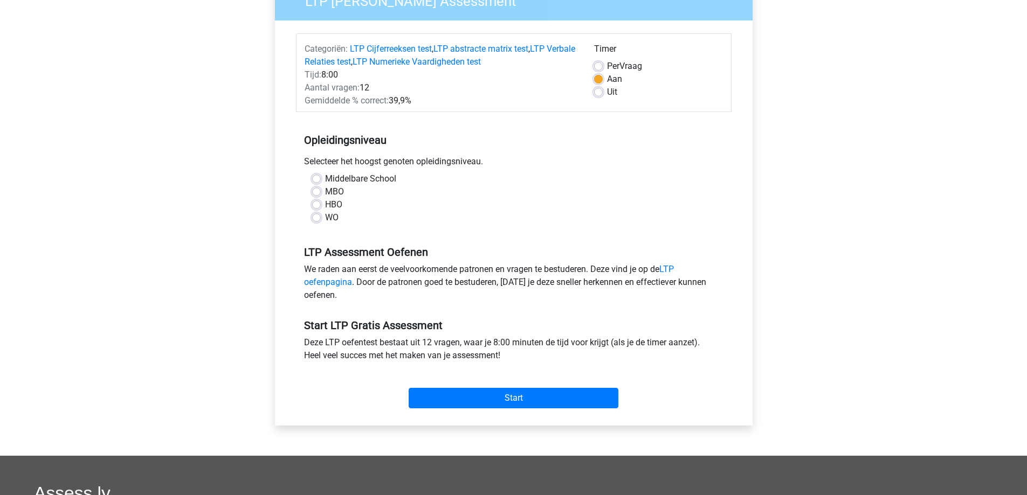
drag, startPoint x: 804, startPoint y: 264, endPoint x: 803, endPoint y: 305, distance: 41.0
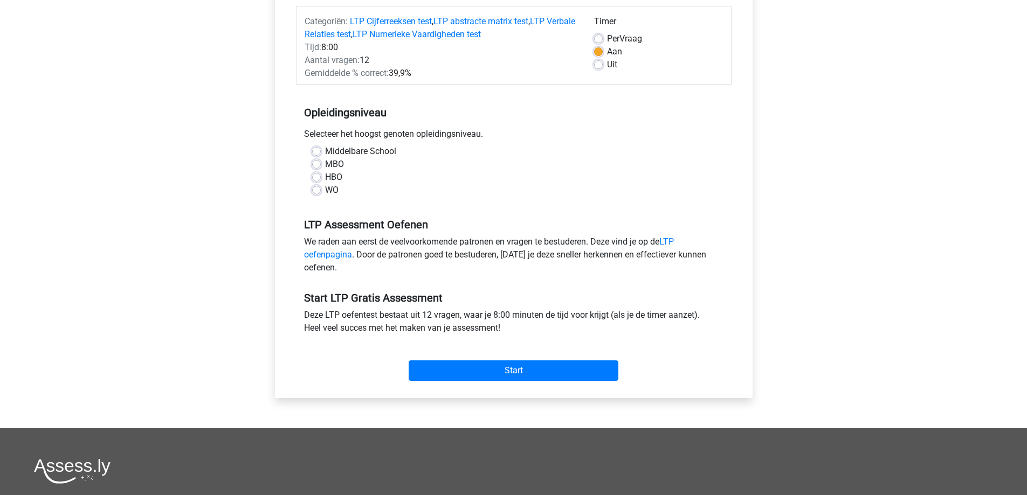
click at [325, 165] on label "MBO" at bounding box center [334, 164] width 19 height 13
click at [320, 165] on input "MBO" at bounding box center [316, 163] width 9 height 11
radio input "true"
click at [529, 379] on input "Start" at bounding box center [514, 371] width 210 height 20
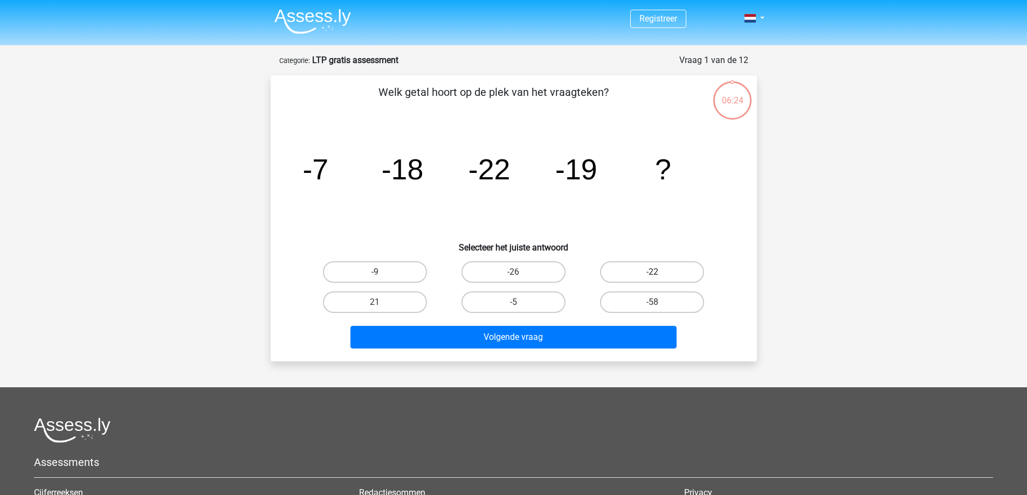
click at [654, 270] on label "-22" at bounding box center [652, 272] width 104 height 22
click at [654, 272] on input "-22" at bounding box center [655, 275] width 7 height 7
radio input "true"
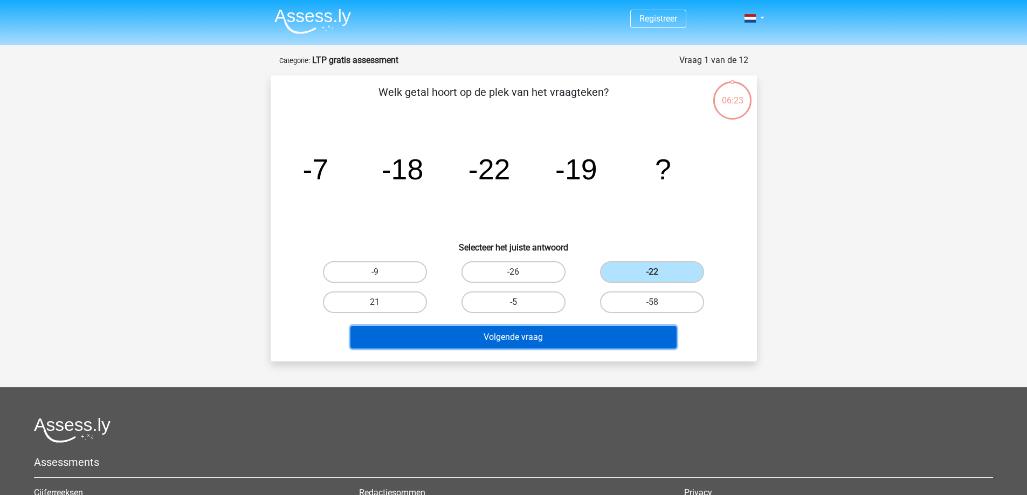
click at [518, 337] on button "Volgende vraag" at bounding box center [513, 337] width 326 height 23
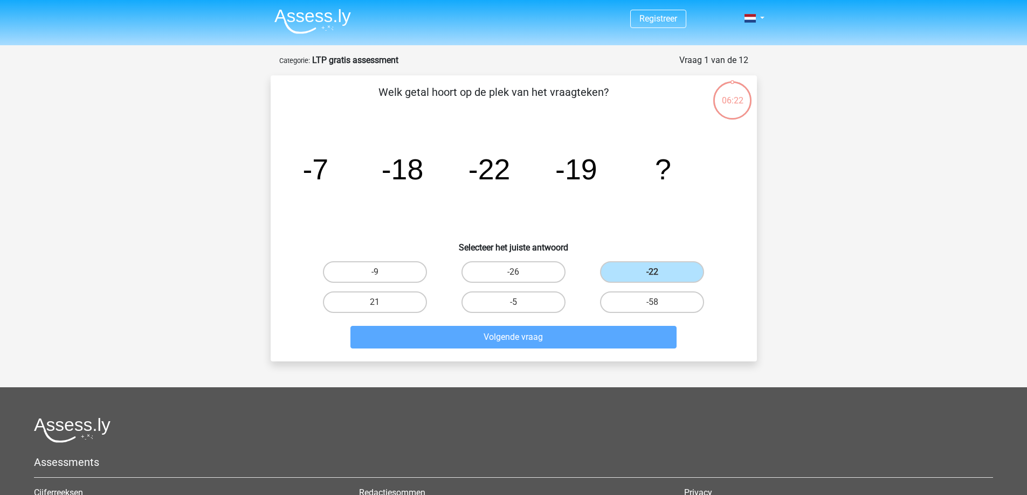
scroll to position [54, 0]
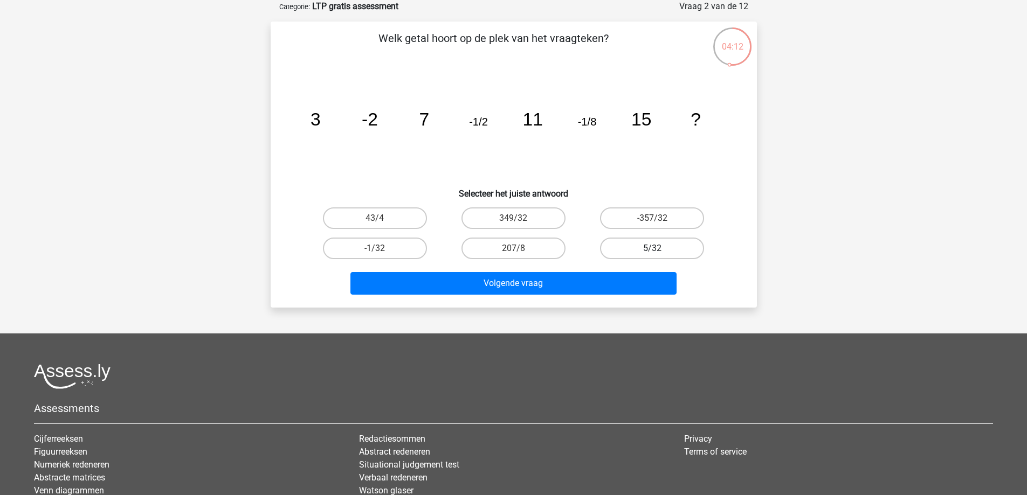
click at [647, 249] on label "5/32" at bounding box center [652, 249] width 104 height 22
click at [652, 249] on input "5/32" at bounding box center [655, 252] width 7 height 7
radio input "true"
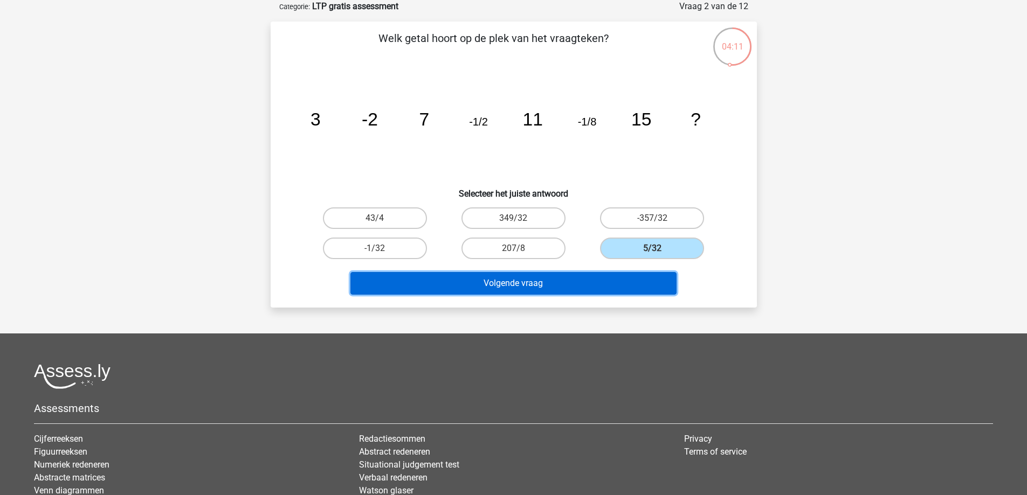
click at [523, 283] on button "Volgende vraag" at bounding box center [513, 283] width 326 height 23
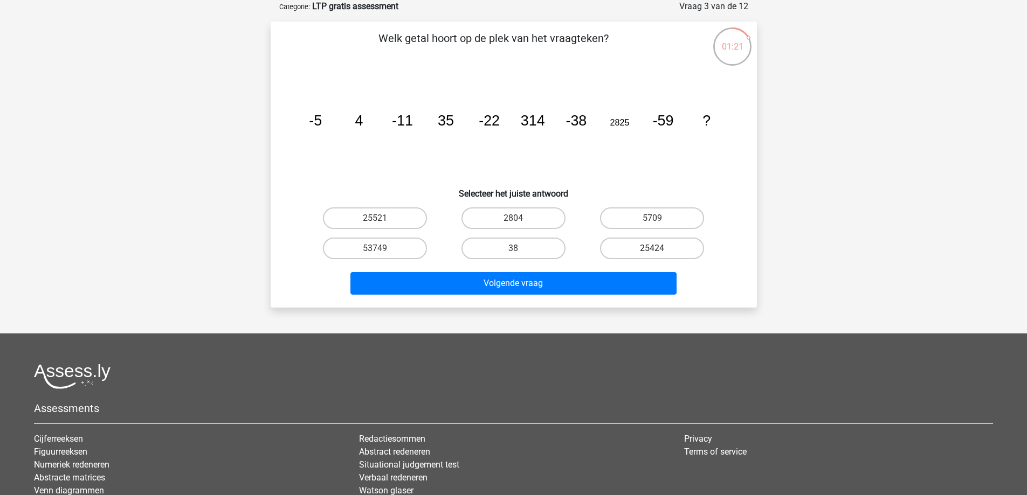
click at [645, 251] on label "25424" at bounding box center [652, 249] width 104 height 22
click at [652, 251] on input "25424" at bounding box center [655, 252] width 7 height 7
radio input "true"
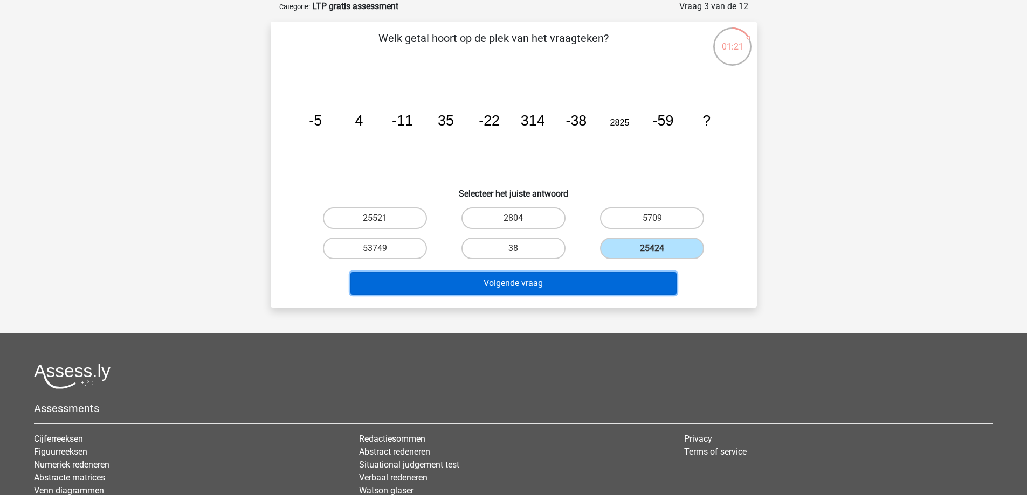
click at [519, 281] on button "Volgende vraag" at bounding box center [513, 283] width 326 height 23
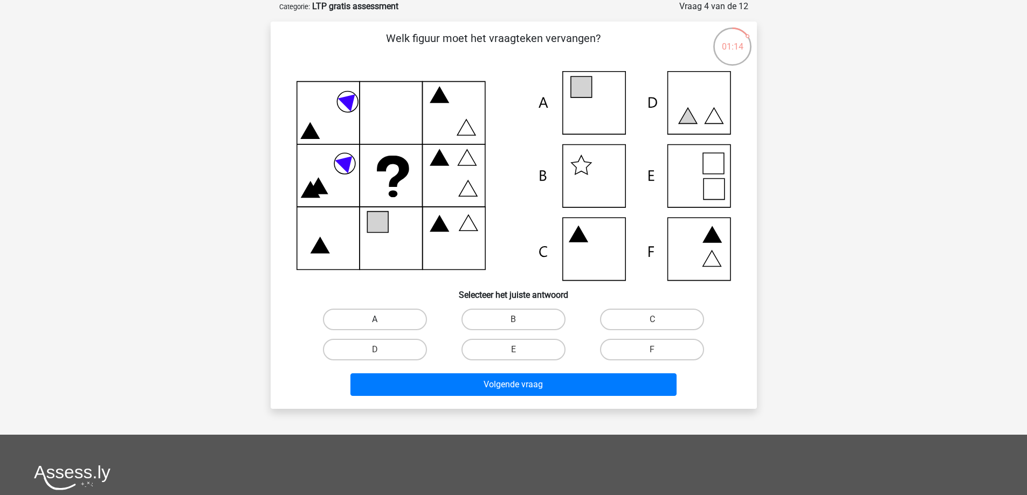
drag, startPoint x: 375, startPoint y: 317, endPoint x: 385, endPoint y: 329, distance: 15.7
click at [375, 318] on label "A" at bounding box center [375, 320] width 104 height 22
click at [375, 320] on input "A" at bounding box center [378, 323] width 7 height 7
radio input "true"
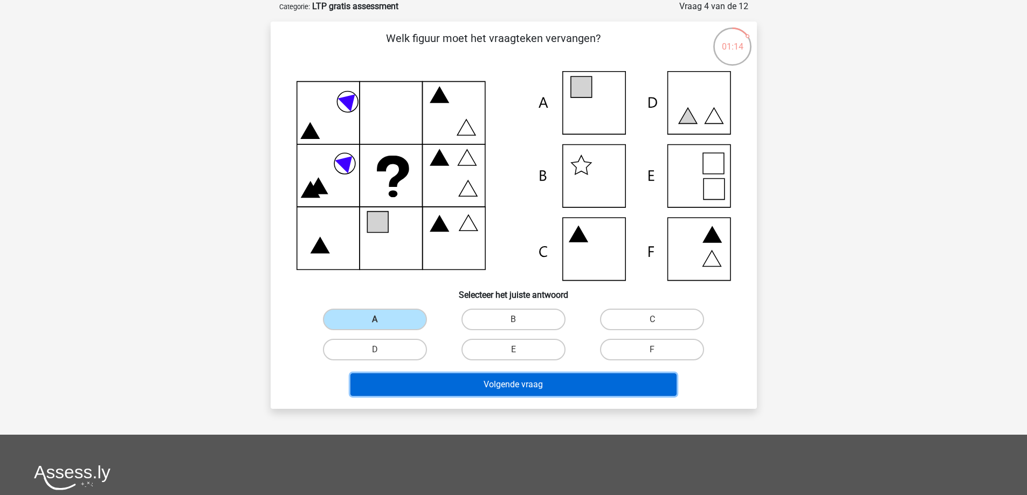
click at [500, 384] on button "Volgende vraag" at bounding box center [513, 385] width 326 height 23
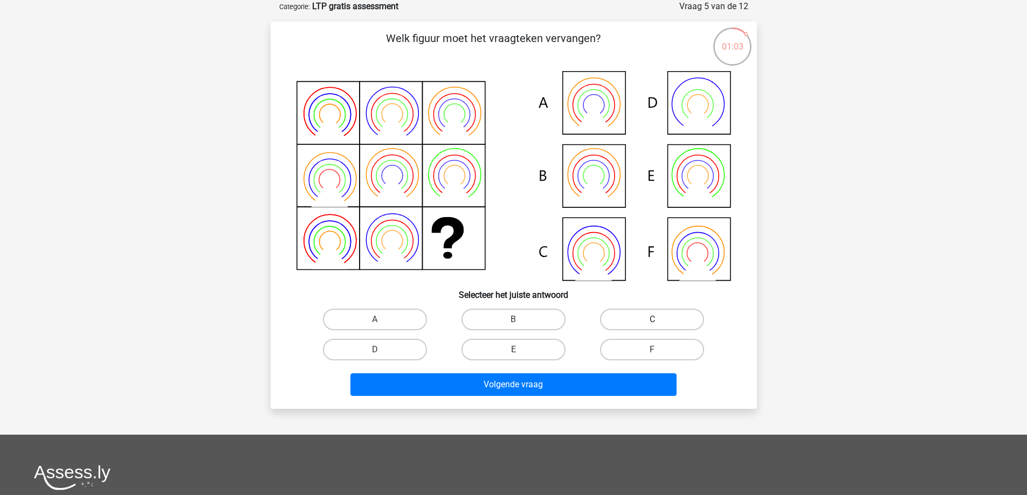
drag, startPoint x: 649, startPoint y: 320, endPoint x: 630, endPoint y: 335, distance: 23.8
click at [649, 321] on label "C" at bounding box center [652, 320] width 104 height 22
click at [652, 321] on input "C" at bounding box center [655, 323] width 7 height 7
radio input "true"
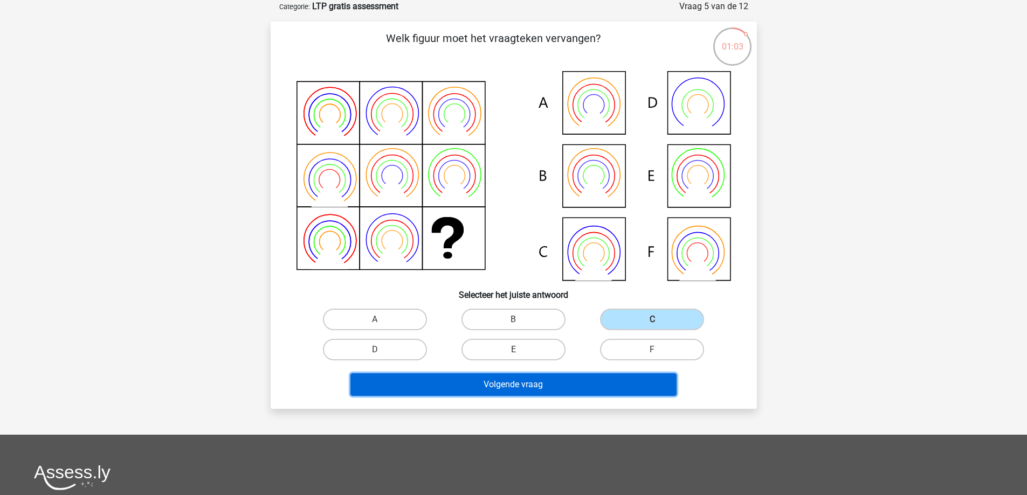
click at [548, 383] on button "Volgende vraag" at bounding box center [513, 385] width 326 height 23
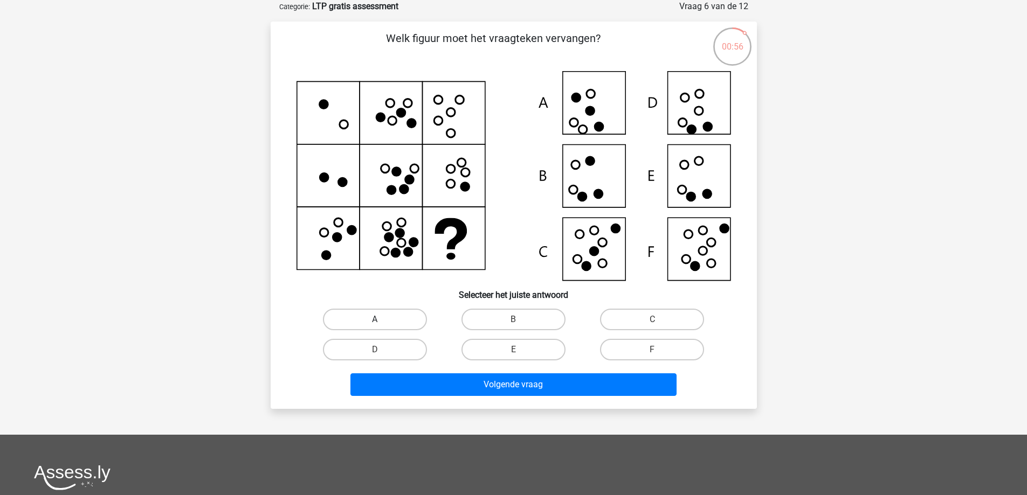
drag, startPoint x: 401, startPoint y: 316, endPoint x: 413, endPoint y: 328, distance: 16.8
click at [401, 316] on label "A" at bounding box center [375, 320] width 104 height 22
click at [382, 320] on input "A" at bounding box center [378, 323] width 7 height 7
radio input "true"
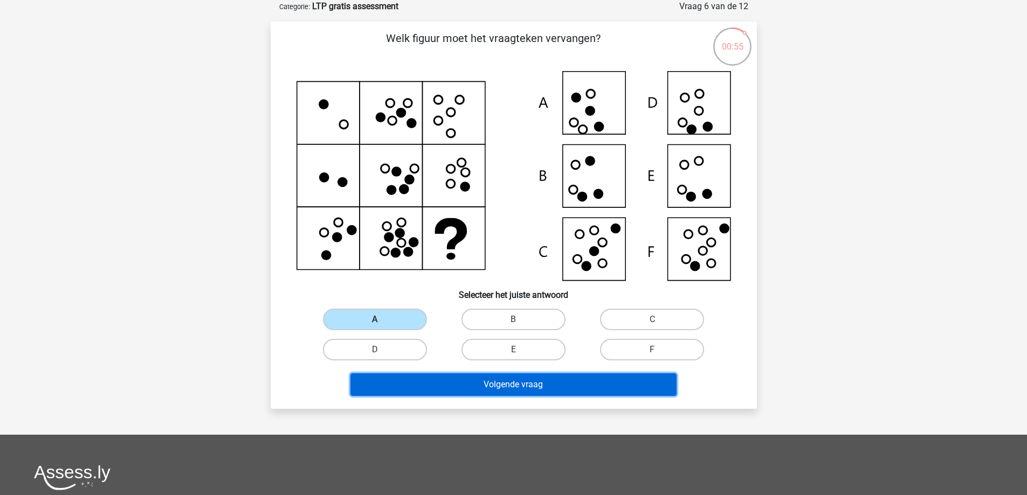
click at [486, 381] on button "Volgende vraag" at bounding box center [513, 385] width 326 height 23
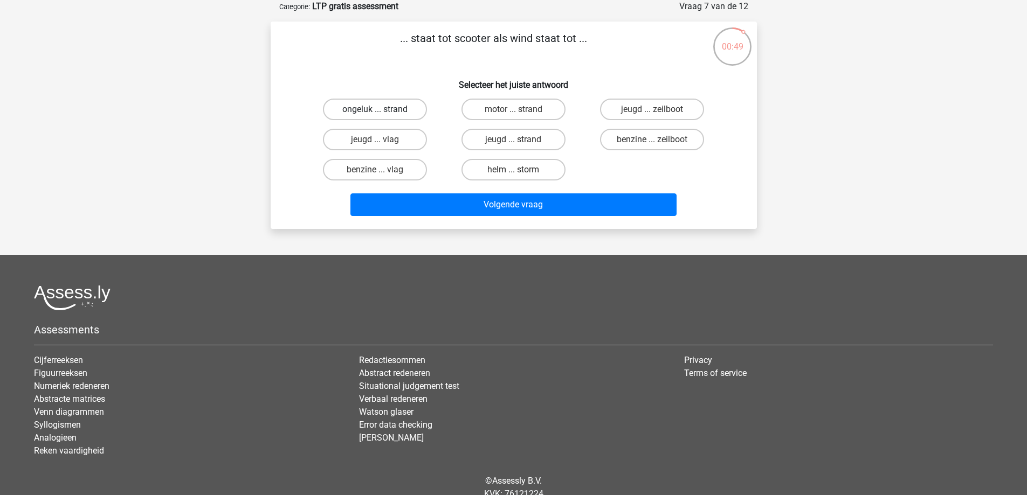
drag, startPoint x: 405, startPoint y: 108, endPoint x: 457, endPoint y: 141, distance: 60.9
click at [406, 108] on label "ongeluk ... strand" at bounding box center [375, 110] width 104 height 22
click at [382, 109] on input "ongeluk ... strand" at bounding box center [378, 112] width 7 height 7
radio input "true"
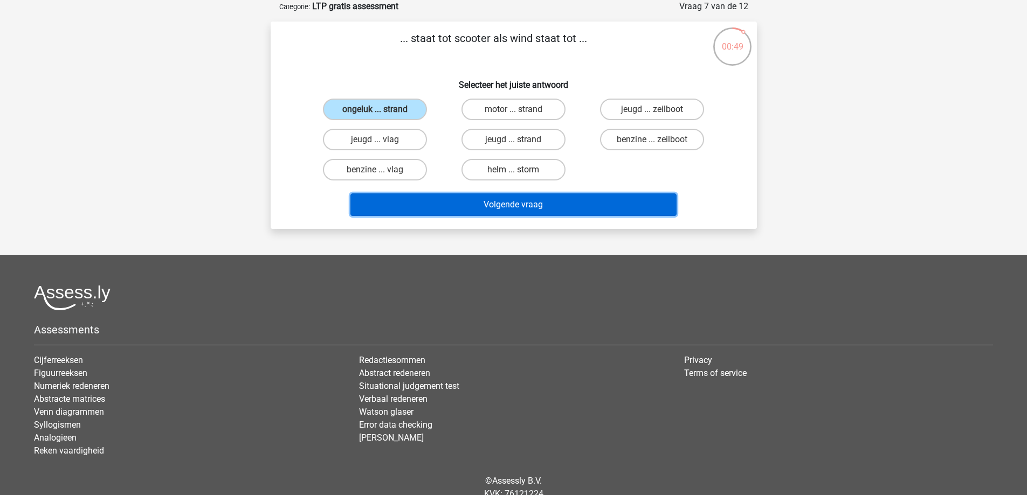
click at [544, 208] on button "Volgende vraag" at bounding box center [513, 205] width 326 height 23
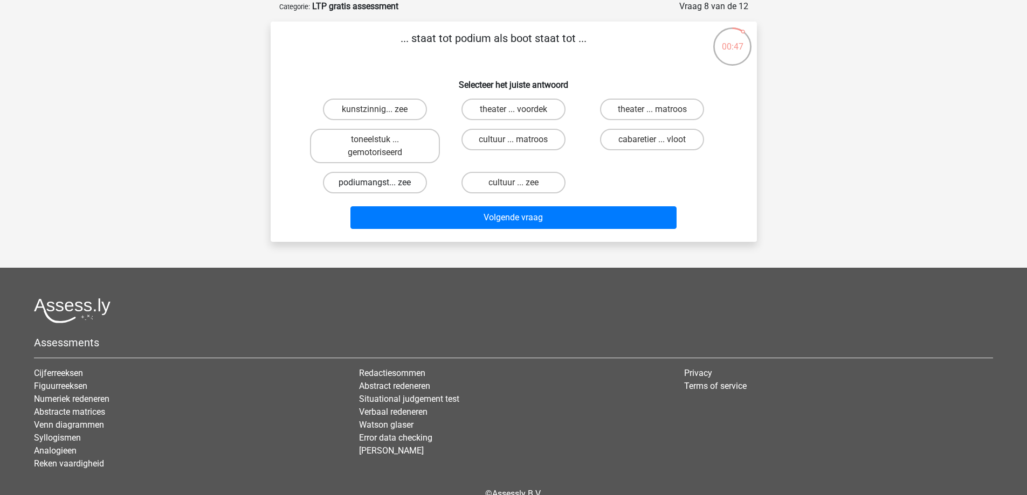
click at [403, 182] on label "podiumangst... zee" at bounding box center [375, 183] width 104 height 22
click at [382, 183] on input "podiumangst... zee" at bounding box center [378, 186] width 7 height 7
radio input "true"
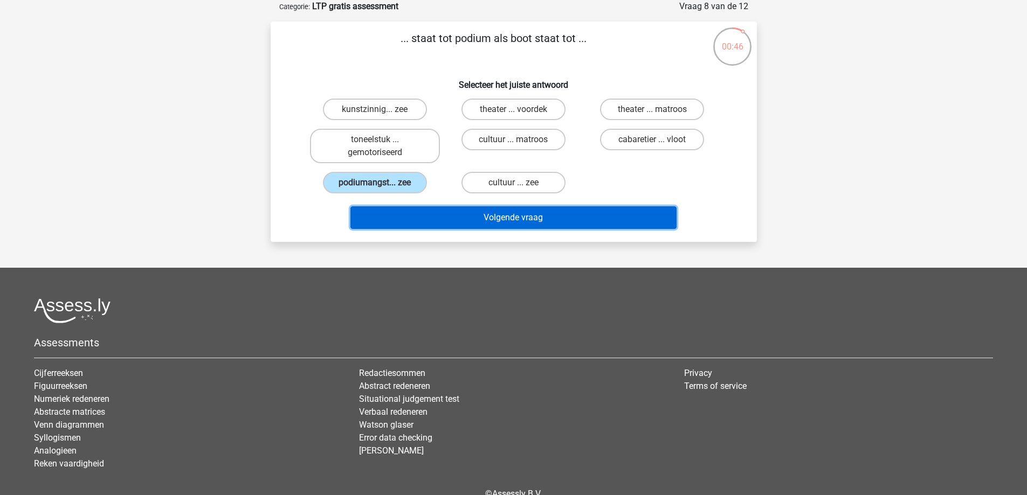
click at [521, 216] on button "Volgende vraag" at bounding box center [513, 217] width 326 height 23
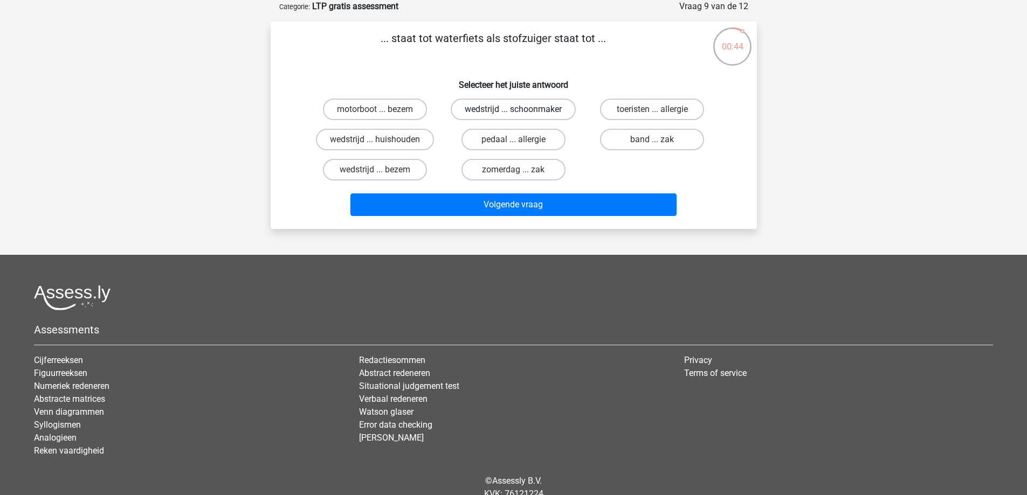
click at [549, 109] on label "wedstrijd ... schoonmaker" at bounding box center [513, 110] width 125 height 22
click at [520, 109] on input "wedstrijd ... schoonmaker" at bounding box center [516, 112] width 7 height 7
radio input "true"
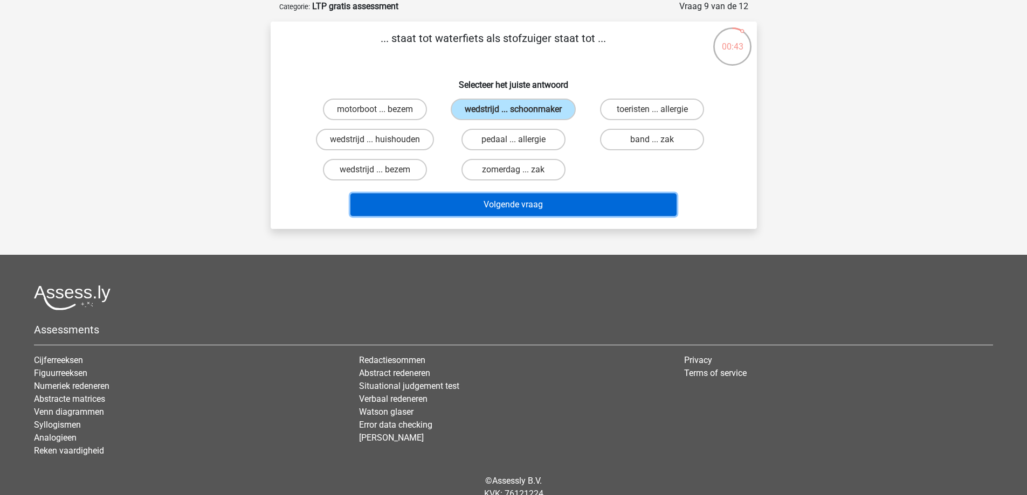
click at [546, 202] on button "Volgende vraag" at bounding box center [513, 205] width 326 height 23
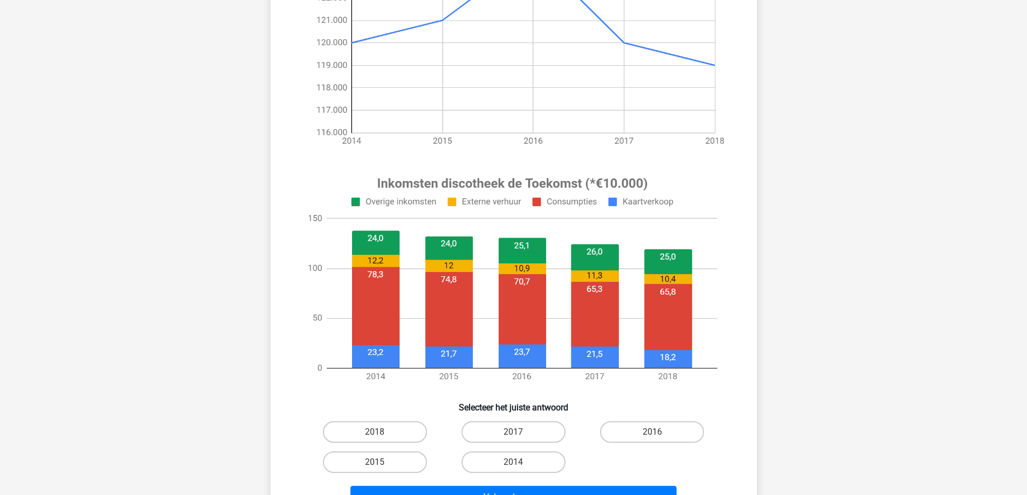
drag, startPoint x: 772, startPoint y: 245, endPoint x: 752, endPoint y: 300, distance: 58.0
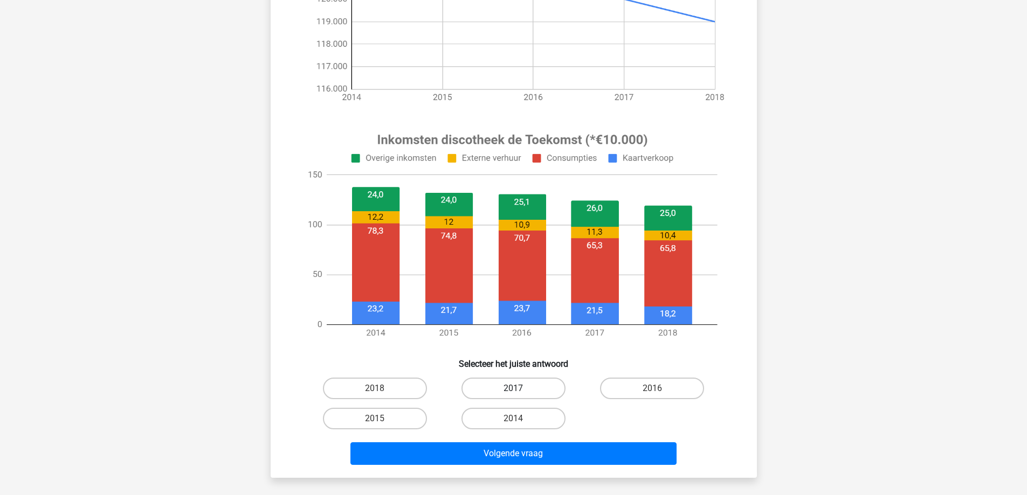
click at [521, 386] on label "2017" at bounding box center [513, 389] width 104 height 22
click at [520, 389] on input "2017" at bounding box center [516, 392] width 7 height 7
radio input "true"
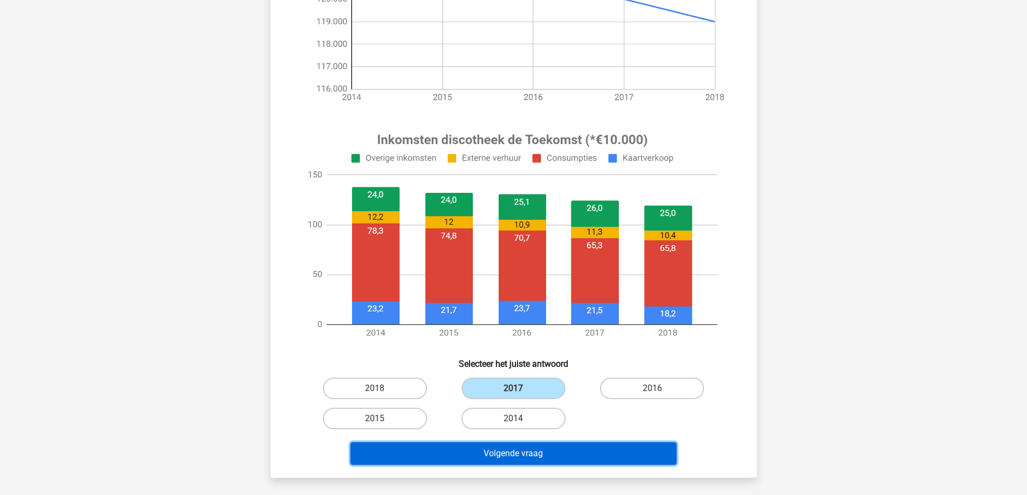
click at [541, 443] on button "Volgende vraag" at bounding box center [513, 454] width 326 height 23
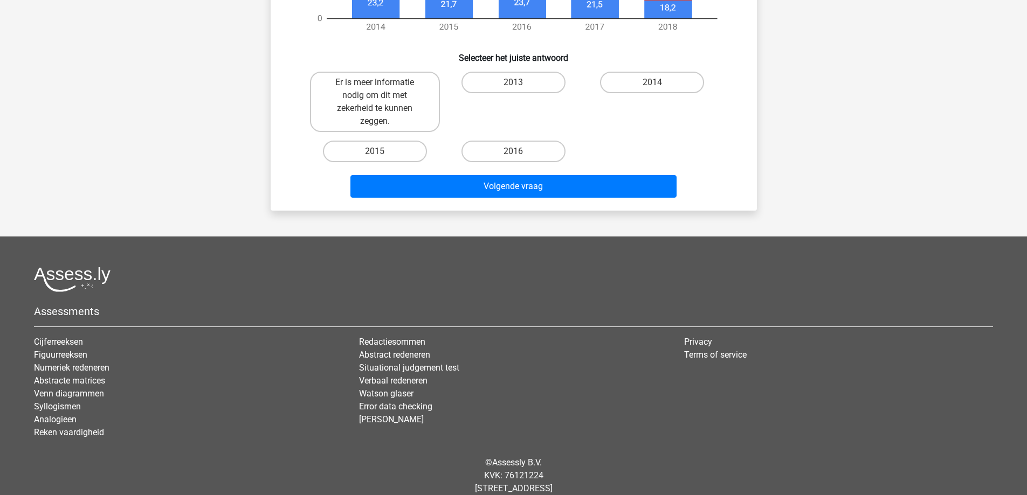
drag, startPoint x: 601, startPoint y: 337, endPoint x: 577, endPoint y: 392, distance: 59.9
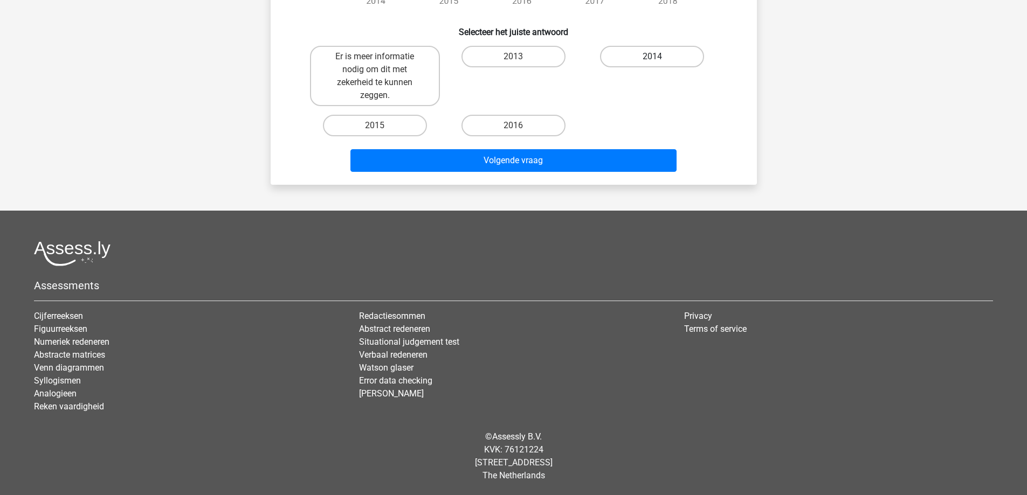
click at [674, 56] on label "2014" at bounding box center [652, 57] width 104 height 22
click at [659, 57] on input "2014" at bounding box center [655, 60] width 7 height 7
radio input "true"
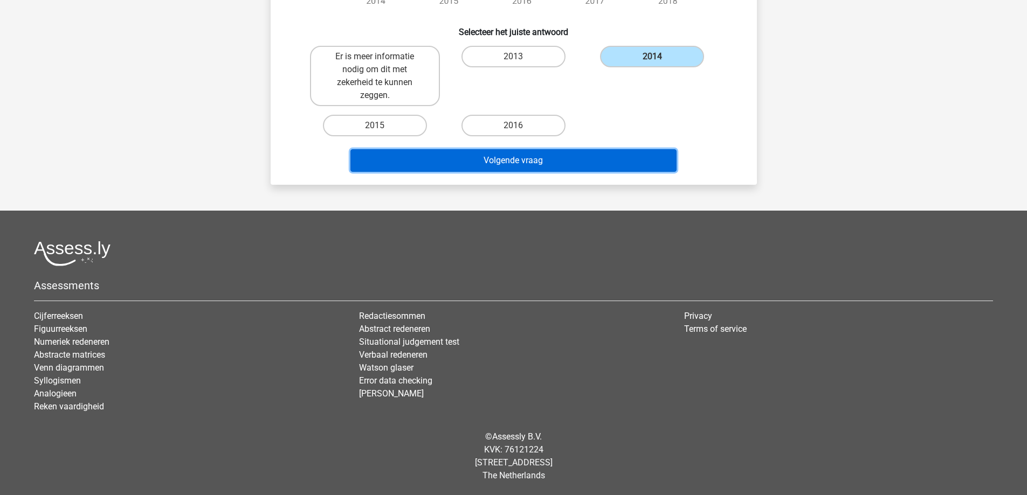
click at [575, 162] on button "Volgende vraag" at bounding box center [513, 160] width 326 height 23
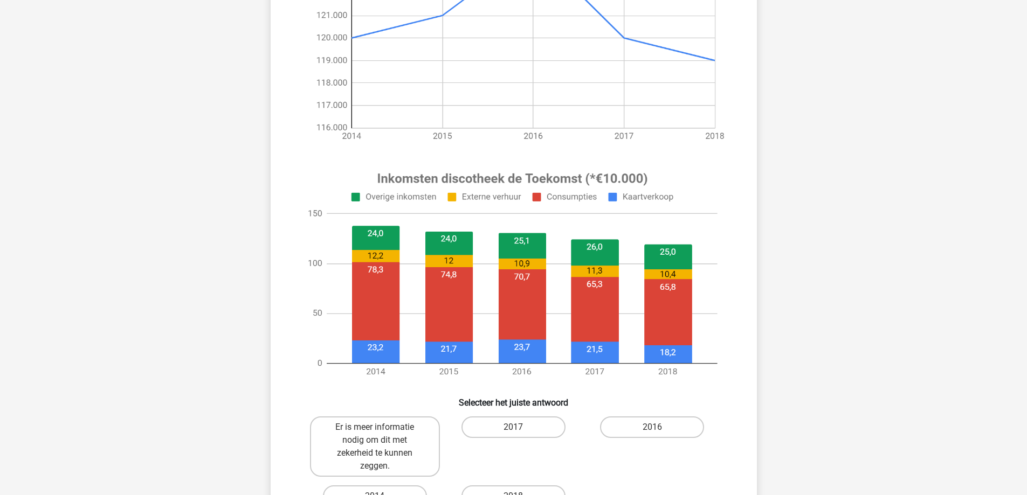
scroll to position [305, 0]
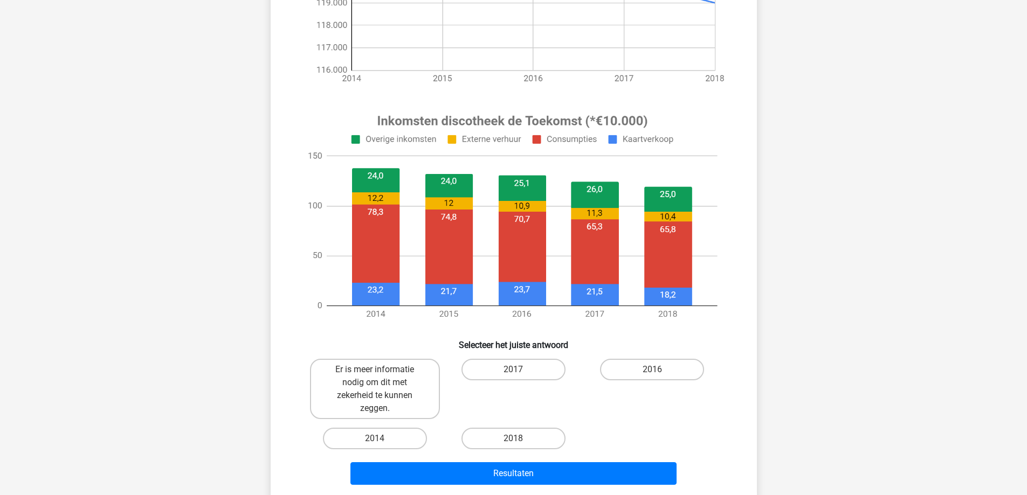
drag, startPoint x: 771, startPoint y: 313, endPoint x: 744, endPoint y: 371, distance: 63.9
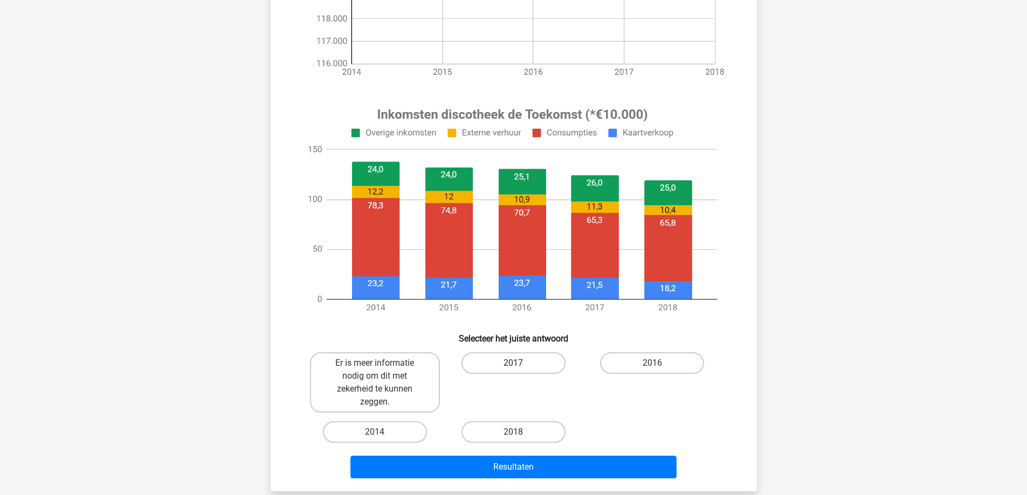
click at [507, 364] on label "2017" at bounding box center [513, 364] width 104 height 22
click at [513, 364] on input "2017" at bounding box center [516, 366] width 7 height 7
radio input "true"
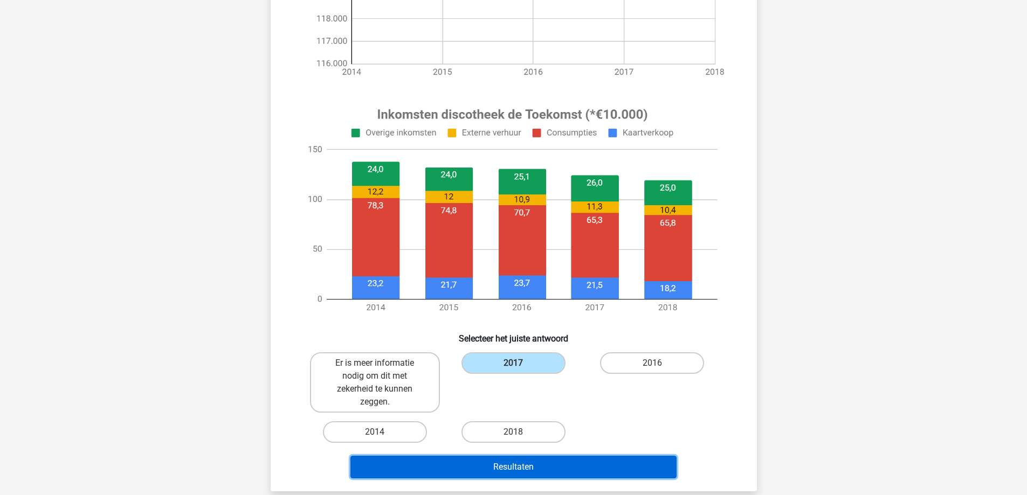
click at [539, 461] on button "Resultaten" at bounding box center [513, 467] width 326 height 23
